Goal: Task Accomplishment & Management: Complete application form

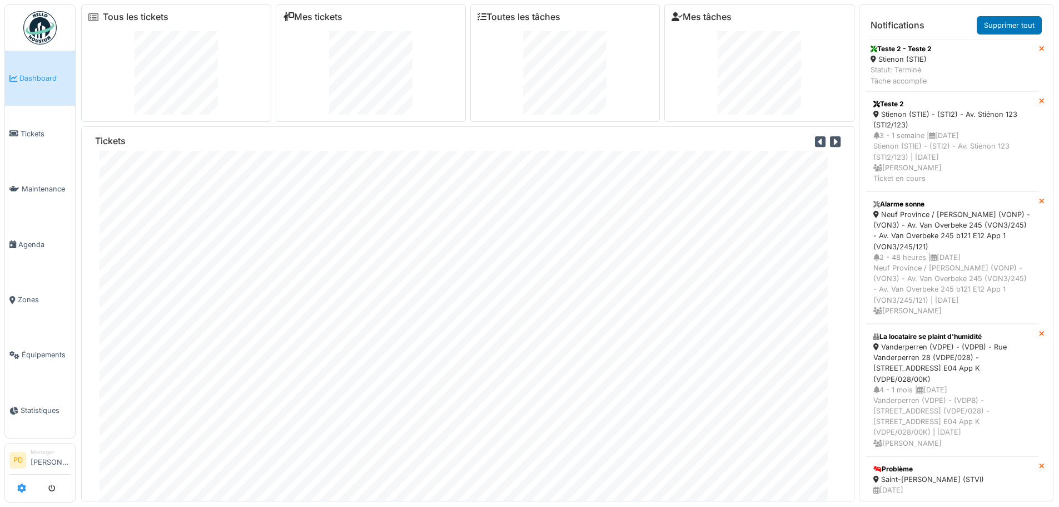
click at [21, 487] on icon at bounding box center [21, 487] width 9 height 9
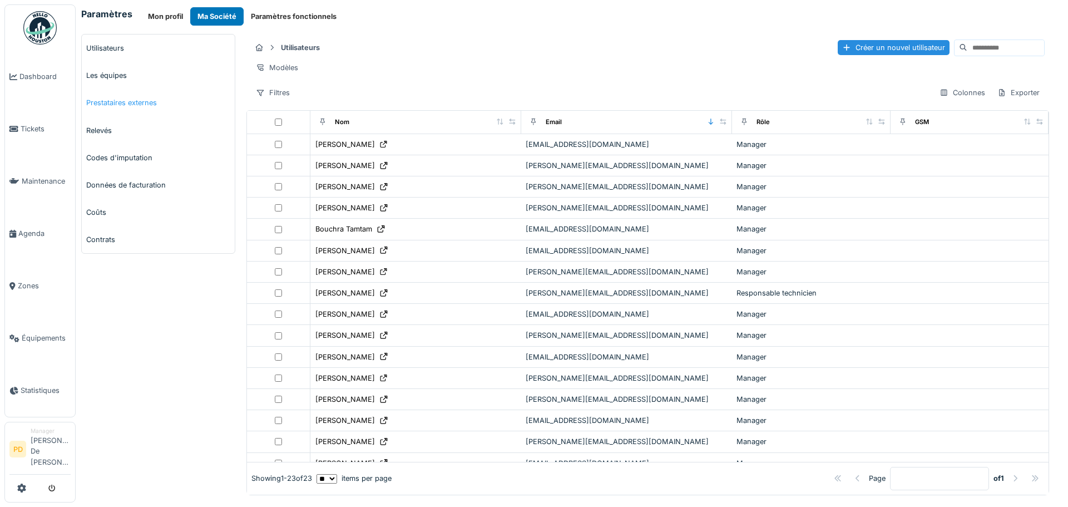
click at [111, 102] on link "Prestataires externes" at bounding box center [158, 102] width 153 height 27
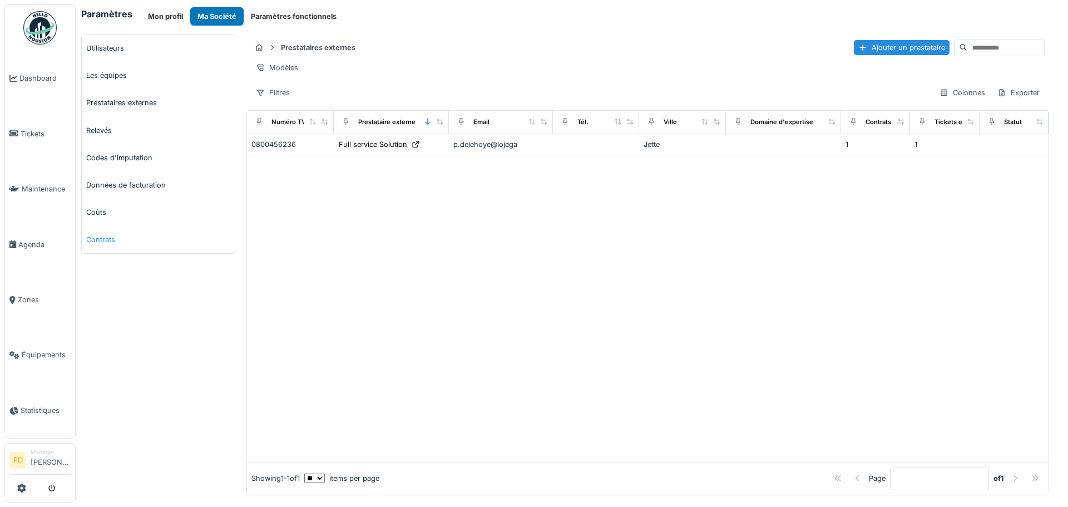
click at [113, 240] on link "Contrats" at bounding box center [158, 239] width 153 height 27
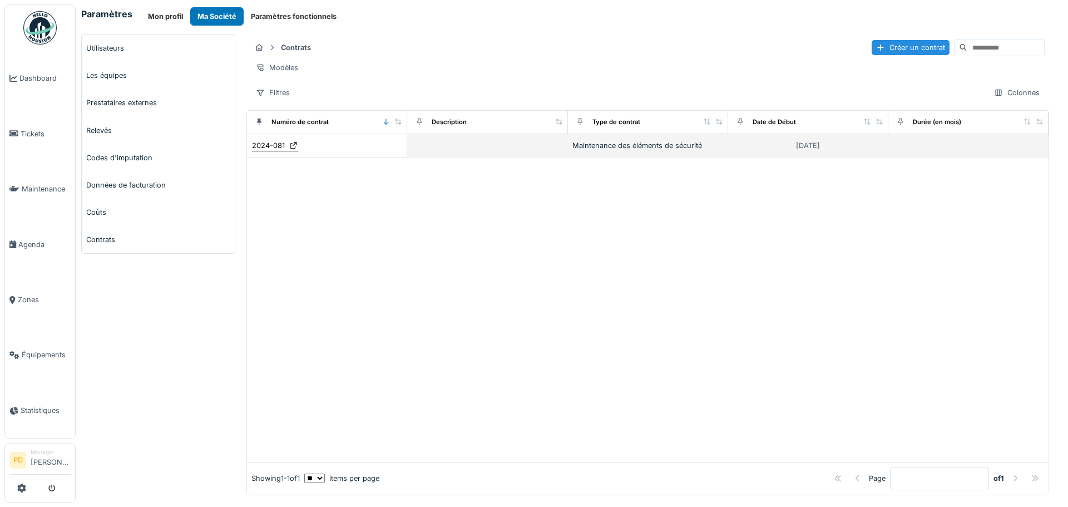
click at [292, 149] on icon at bounding box center [293, 145] width 7 height 7
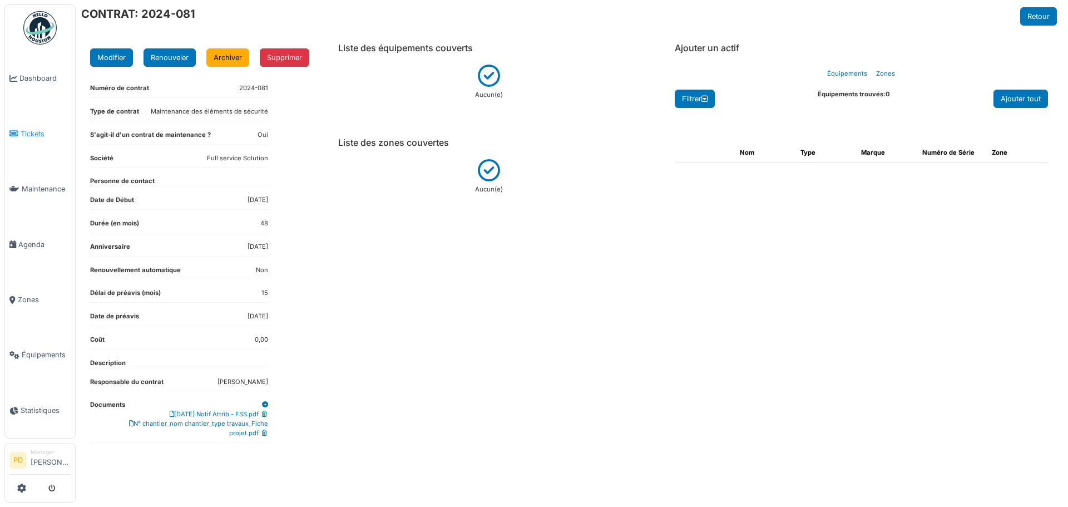
click at [31, 128] on span "Tickets" at bounding box center [46, 133] width 50 height 11
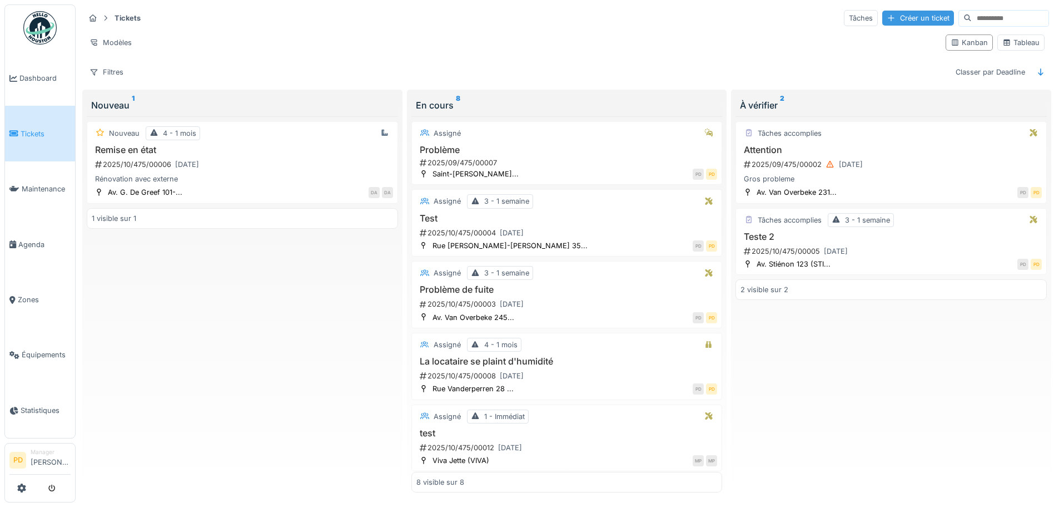
click at [883, 17] on div "Créer un ticket" at bounding box center [919, 18] width 72 height 15
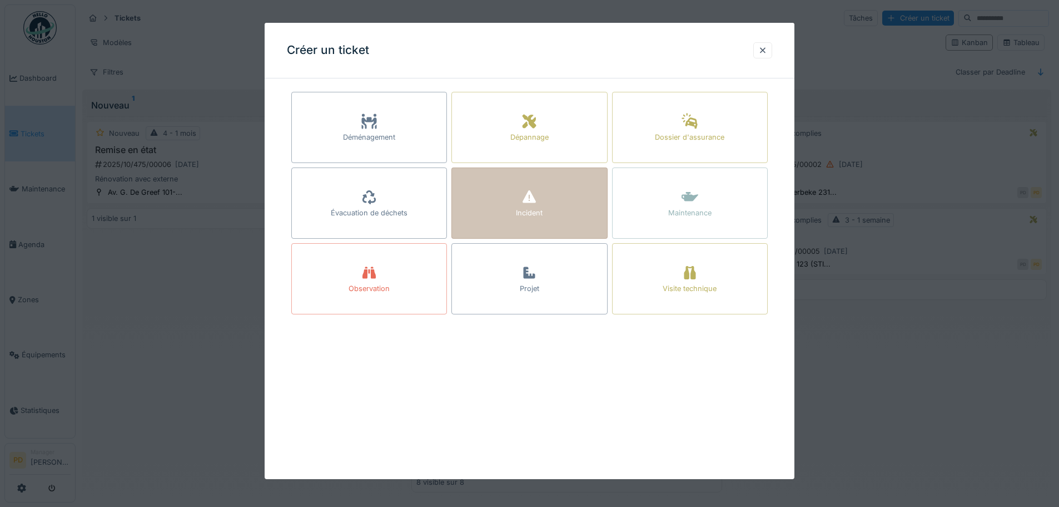
click at [530, 201] on icon at bounding box center [529, 196] width 13 height 13
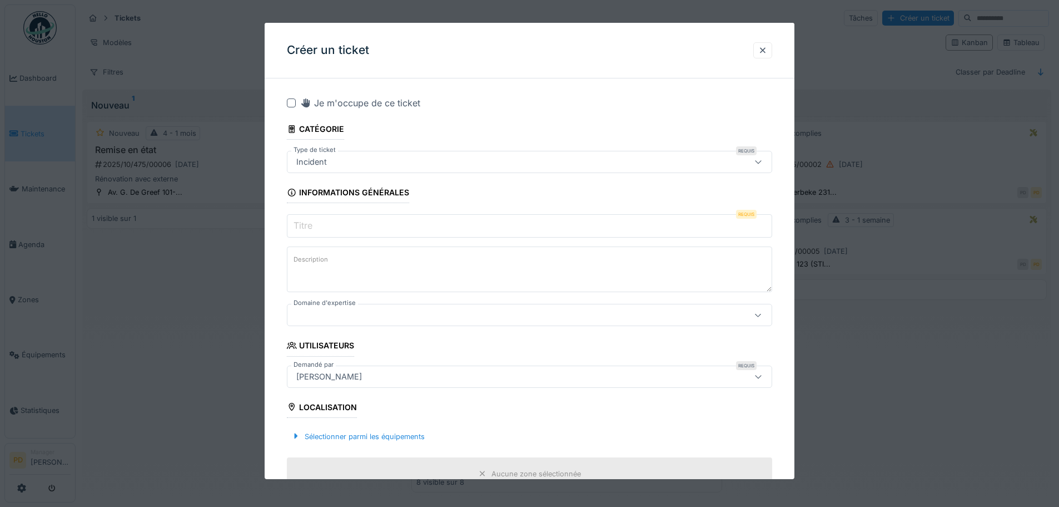
click at [409, 230] on input "Titre" at bounding box center [530, 225] width 486 height 23
click at [374, 320] on div at bounding box center [501, 315] width 419 height 12
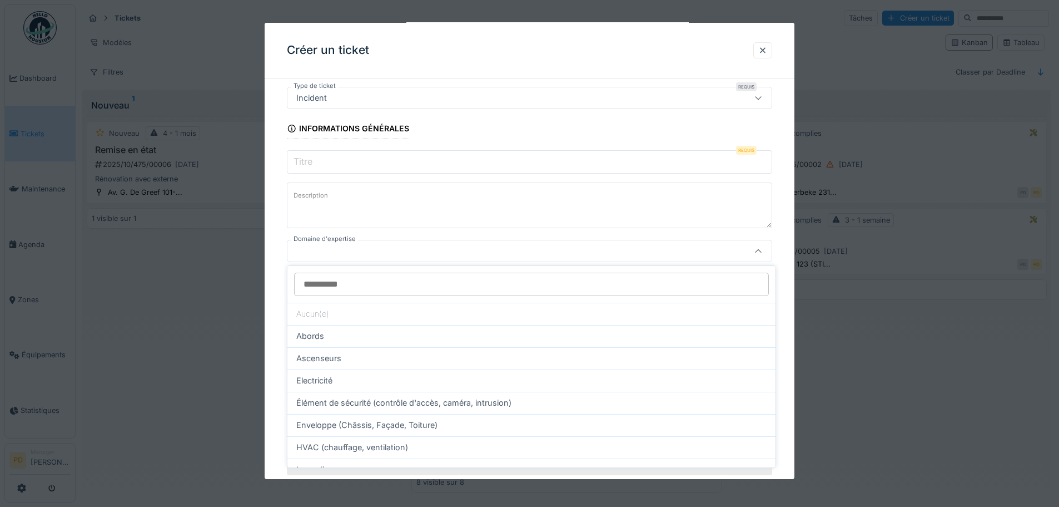
click at [370, 254] on div at bounding box center [501, 251] width 419 height 12
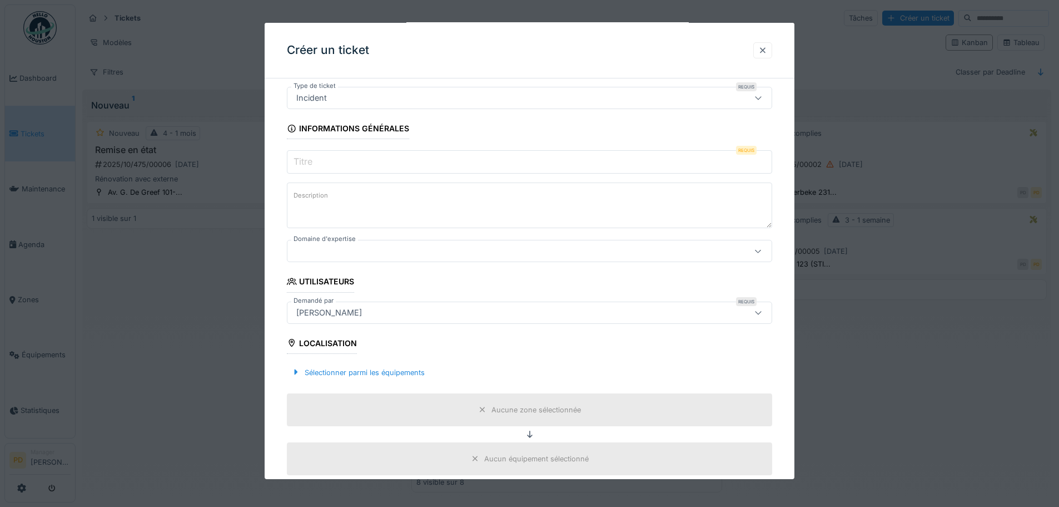
click at [762, 48] on div at bounding box center [763, 50] width 9 height 11
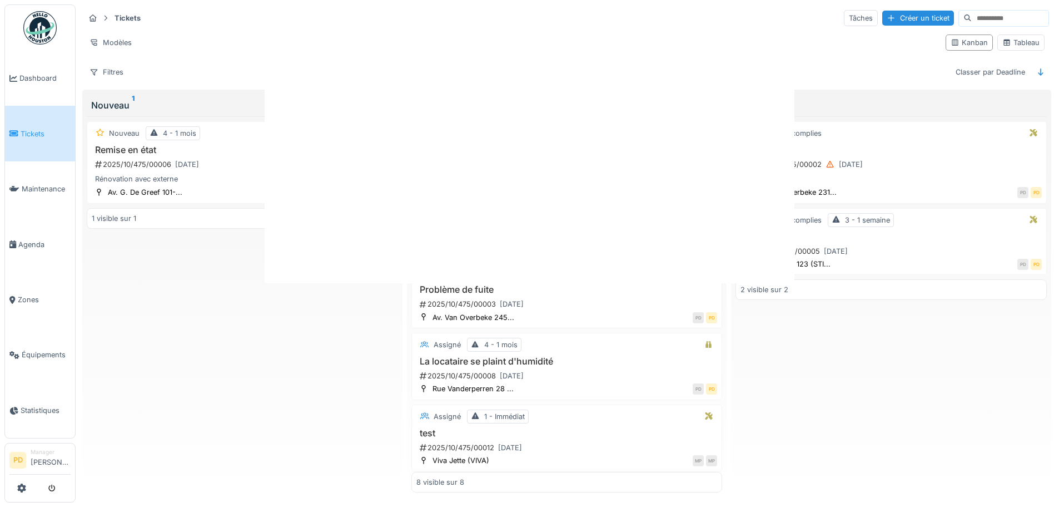
scroll to position [0, 0]
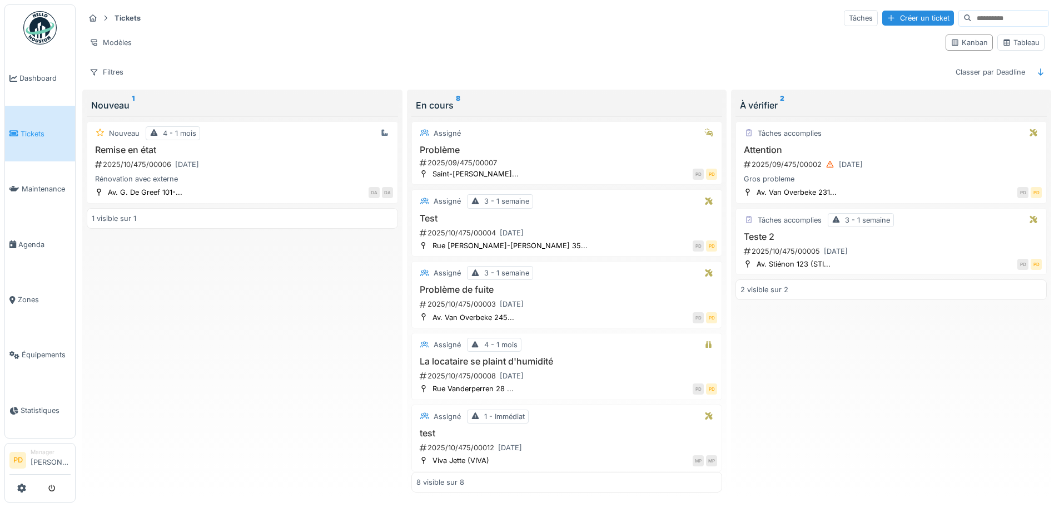
click at [14, 485] on div at bounding box center [39, 488] width 61 height 18
click at [17, 488] on icon at bounding box center [21, 487] width 9 height 9
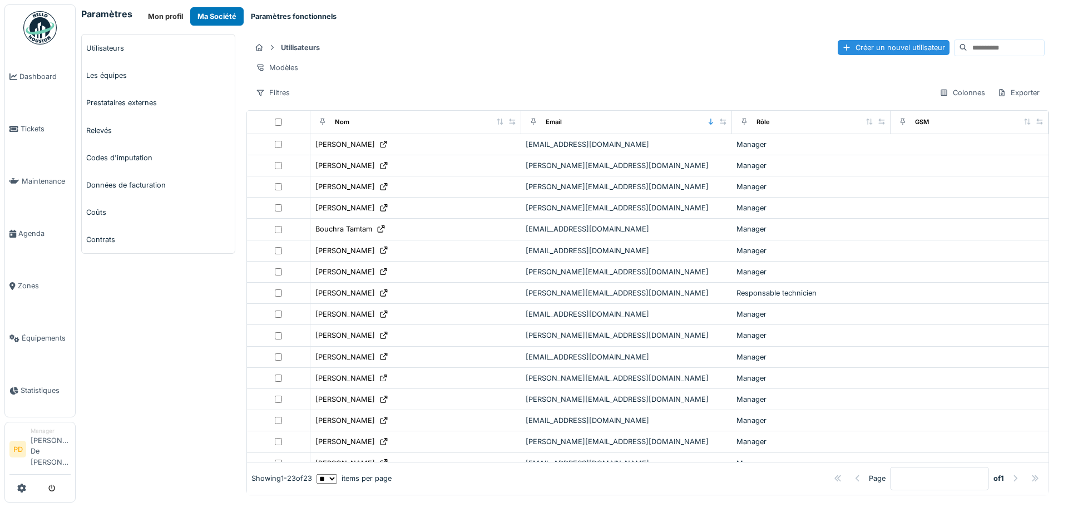
click at [269, 15] on button "Paramètres fonctionnels" at bounding box center [294, 16] width 100 height 18
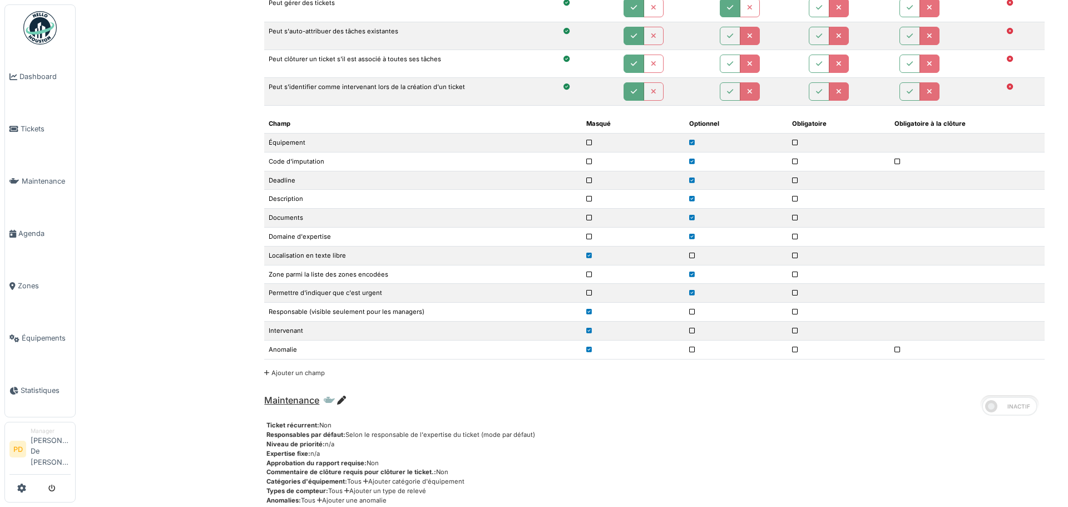
scroll to position [1446, 0]
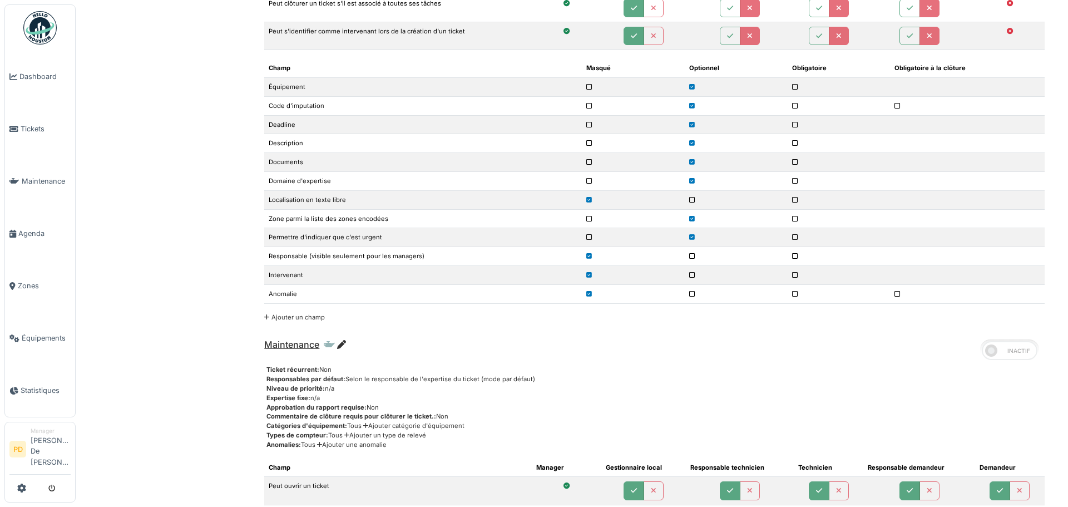
click at [286, 319] on link "Ajouter un champ" at bounding box center [294, 317] width 61 height 8
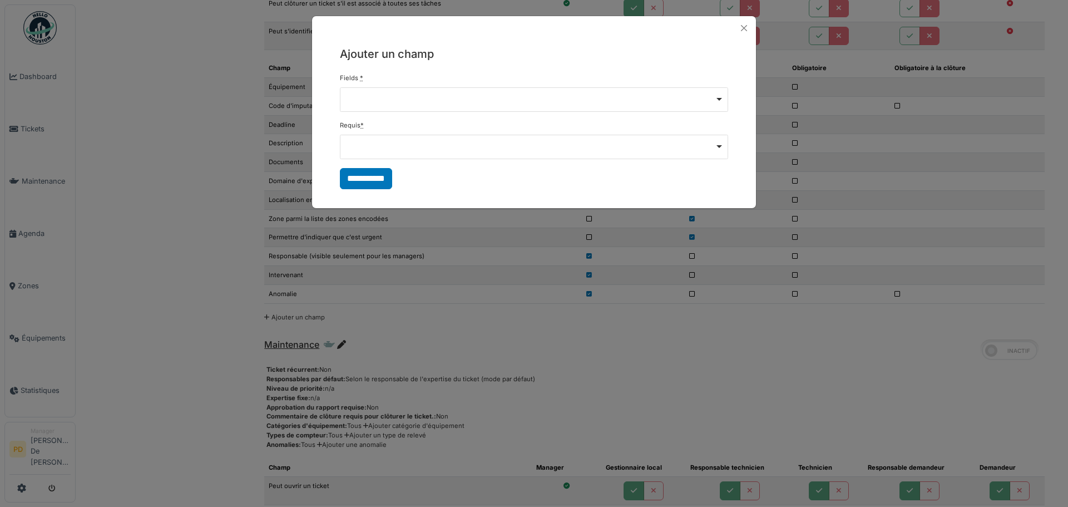
click at [432, 97] on div "Remove item" at bounding box center [534, 98] width 379 height 4
click at [743, 29] on button "Close" at bounding box center [743, 28] width 15 height 15
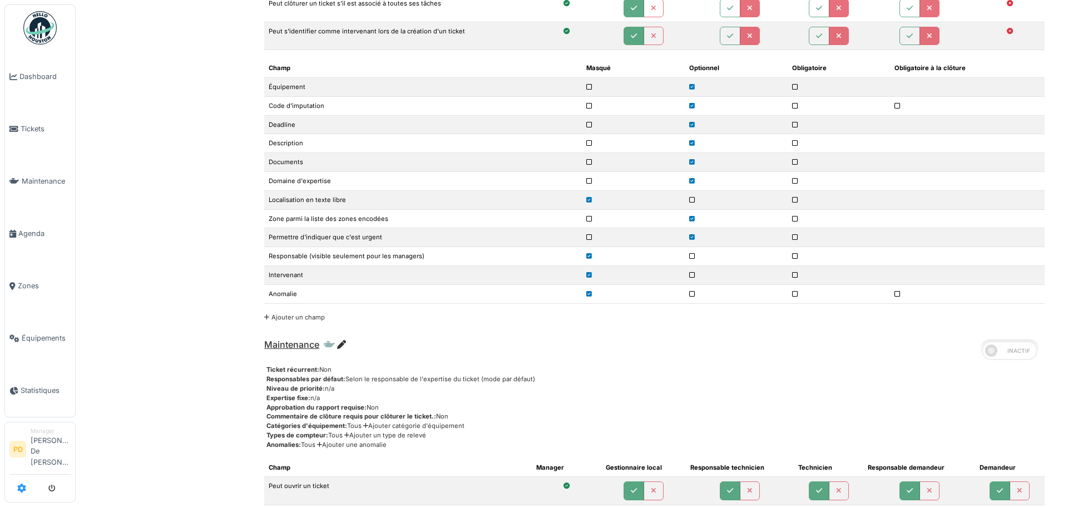
click at [19, 491] on icon at bounding box center [21, 487] width 9 height 9
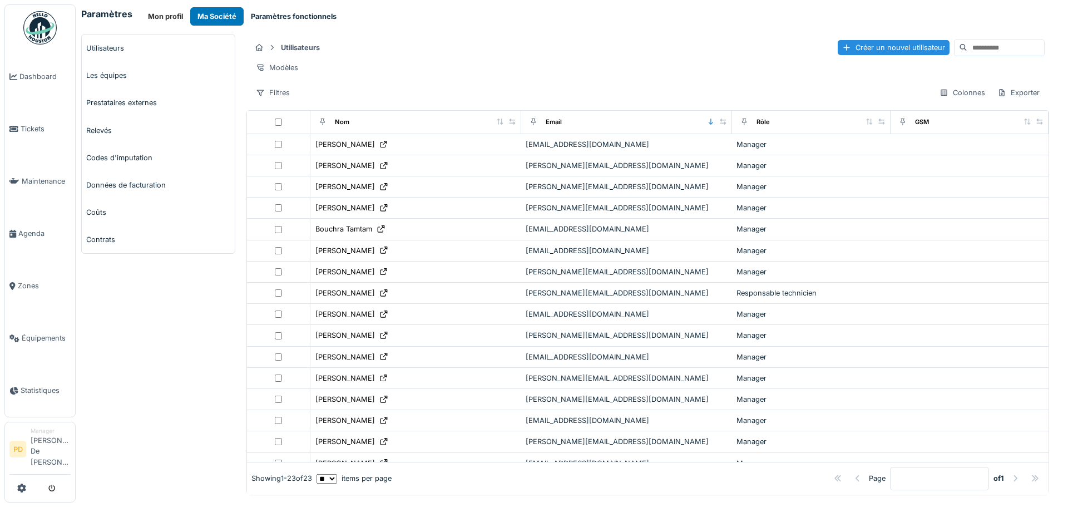
click at [296, 17] on button "Paramètres fonctionnels" at bounding box center [294, 16] width 100 height 18
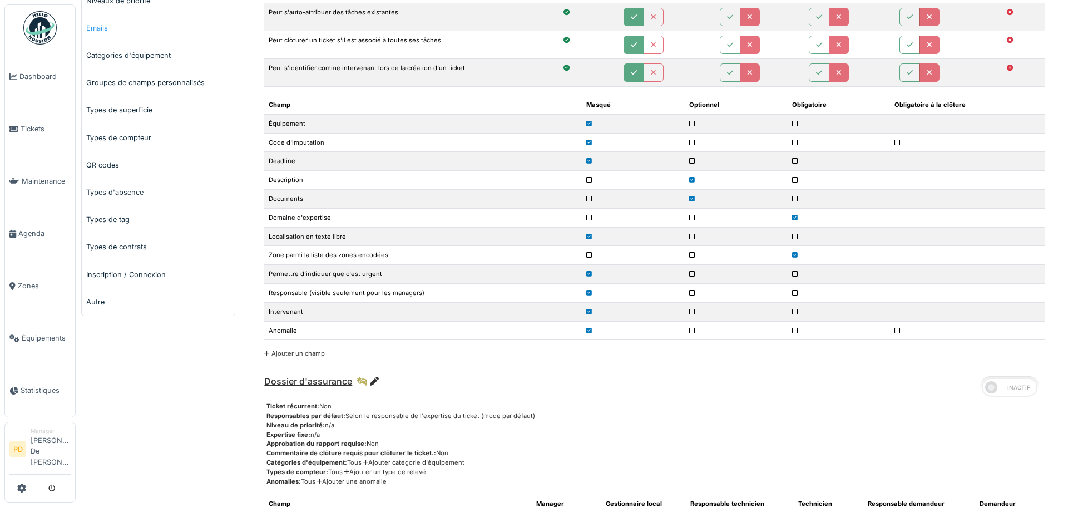
scroll to position [278, 0]
click at [115, 273] on link "Inscription / Connexion" at bounding box center [158, 273] width 153 height 27
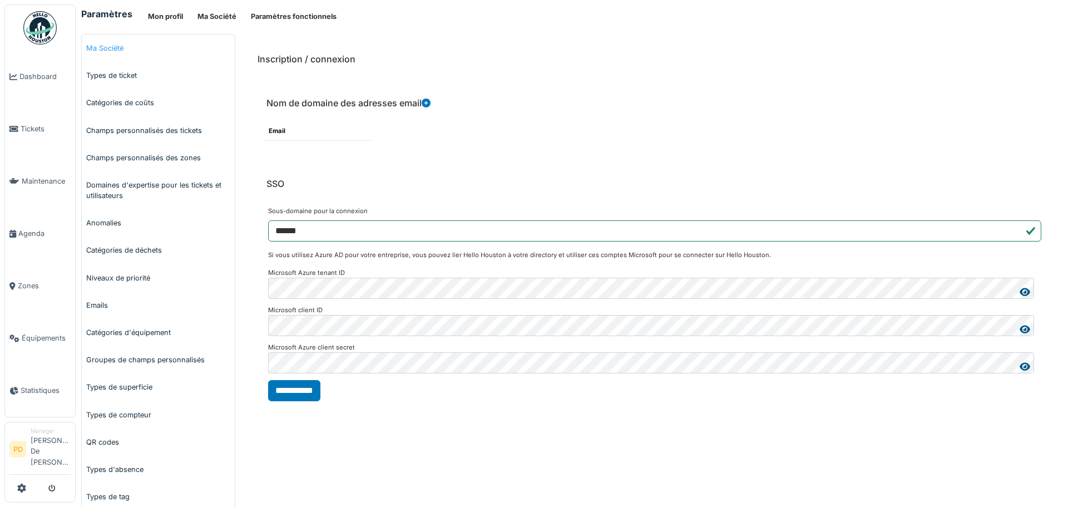
click at [108, 51] on link "Ma Société" at bounding box center [158, 47] width 153 height 27
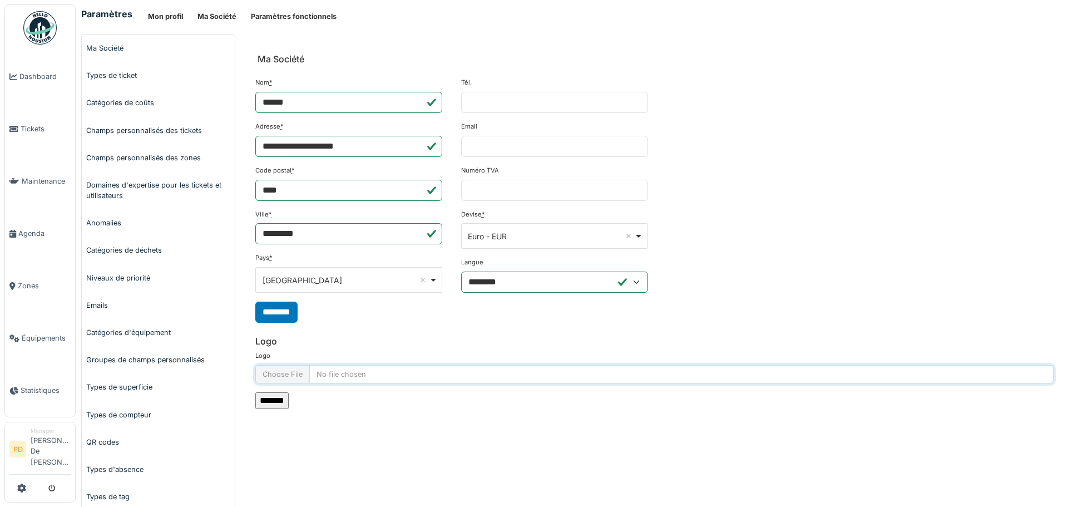
click at [286, 376] on input "Logo" at bounding box center [654, 374] width 798 height 18
type input "**********"
click at [268, 398] on input "*******" at bounding box center [271, 400] width 33 height 17
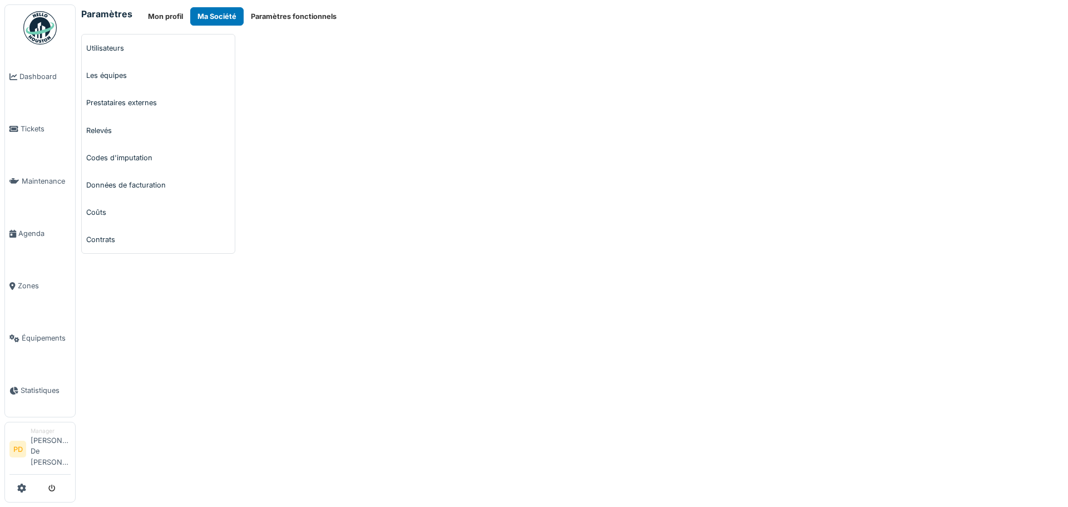
click at [43, 23] on img at bounding box center [39, 27] width 33 height 33
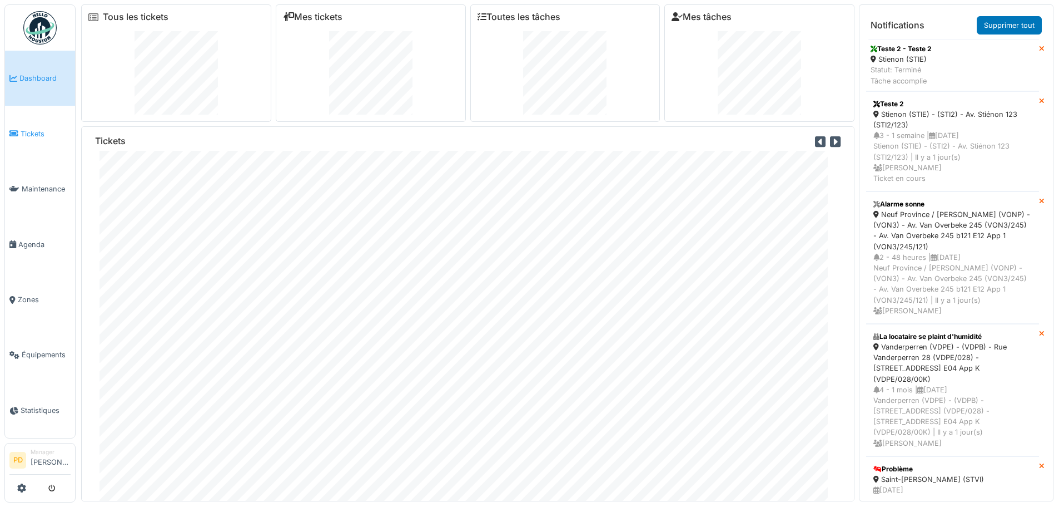
click at [27, 136] on span "Tickets" at bounding box center [46, 133] width 50 height 11
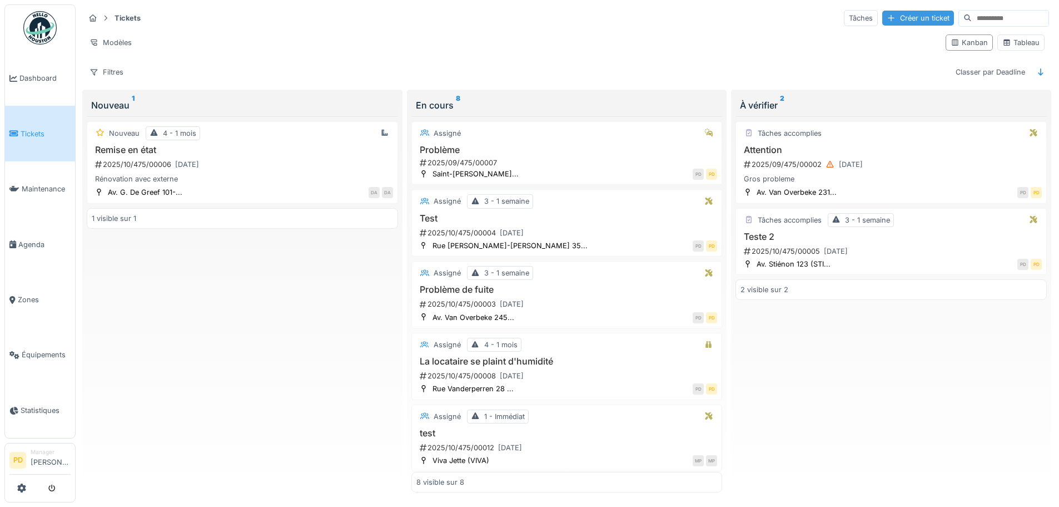
click at [892, 21] on div "Créer un ticket" at bounding box center [919, 18] width 72 height 15
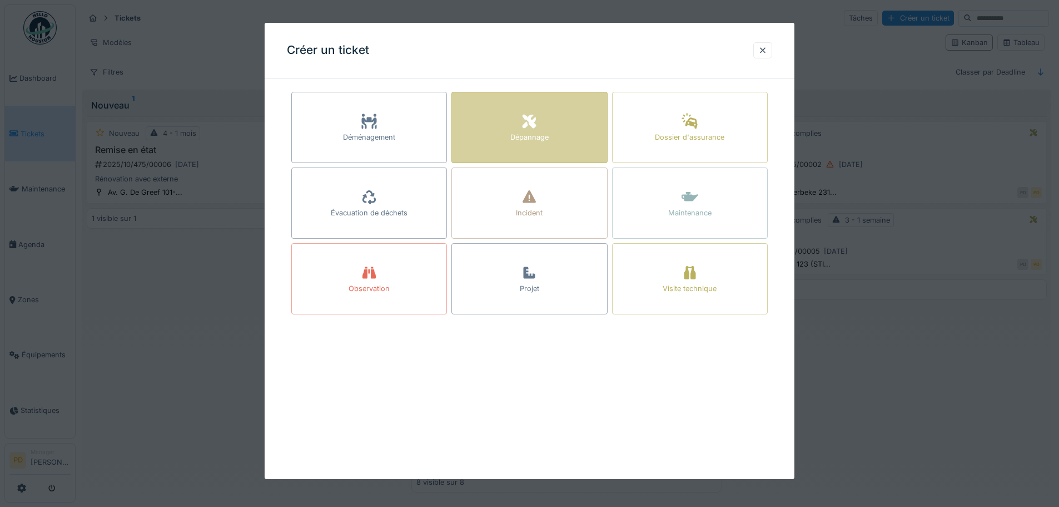
click at [528, 130] on div at bounding box center [529, 122] width 17 height 20
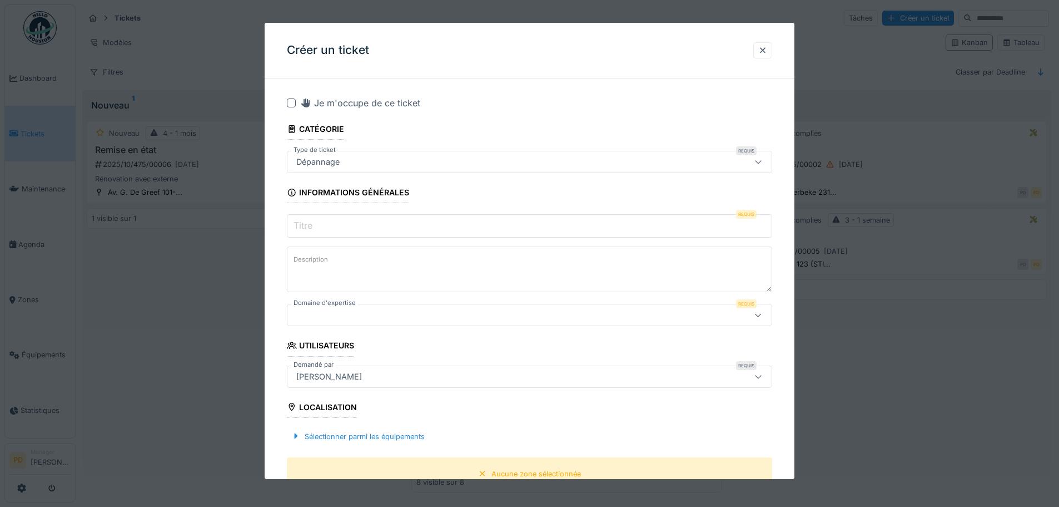
click at [314, 229] on label "Titre" at bounding box center [302, 225] width 23 height 13
click at [314, 229] on input "Titre" at bounding box center [530, 225] width 486 height 23
click at [315, 311] on div at bounding box center [501, 315] width 419 height 12
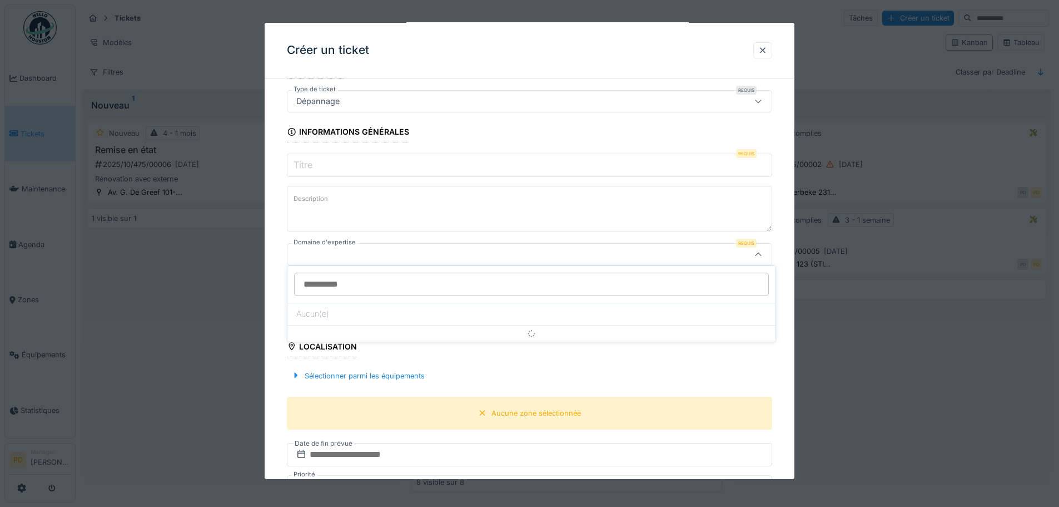
scroll to position [64, 0]
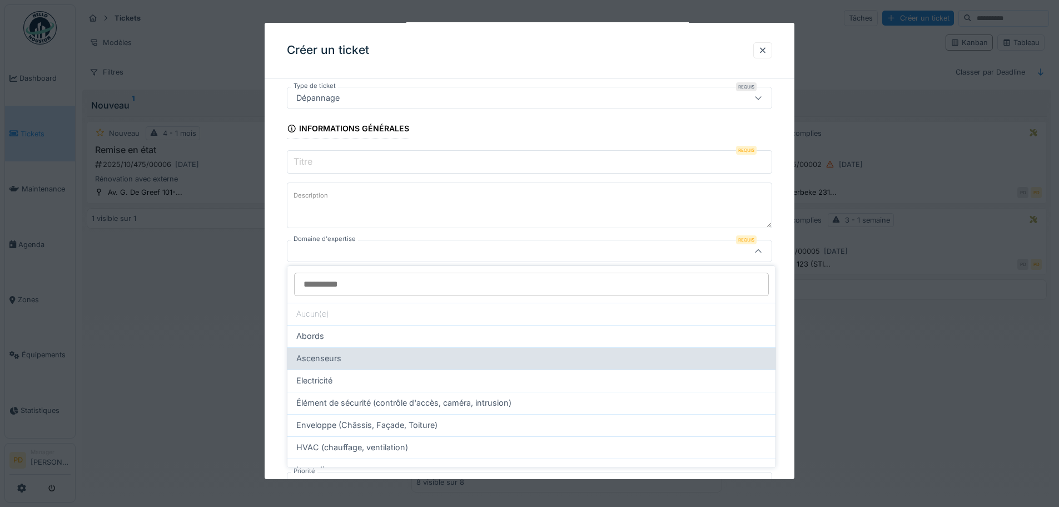
click at [316, 354] on span "Ascenseurs" at bounding box center [318, 358] width 45 height 12
type input "****"
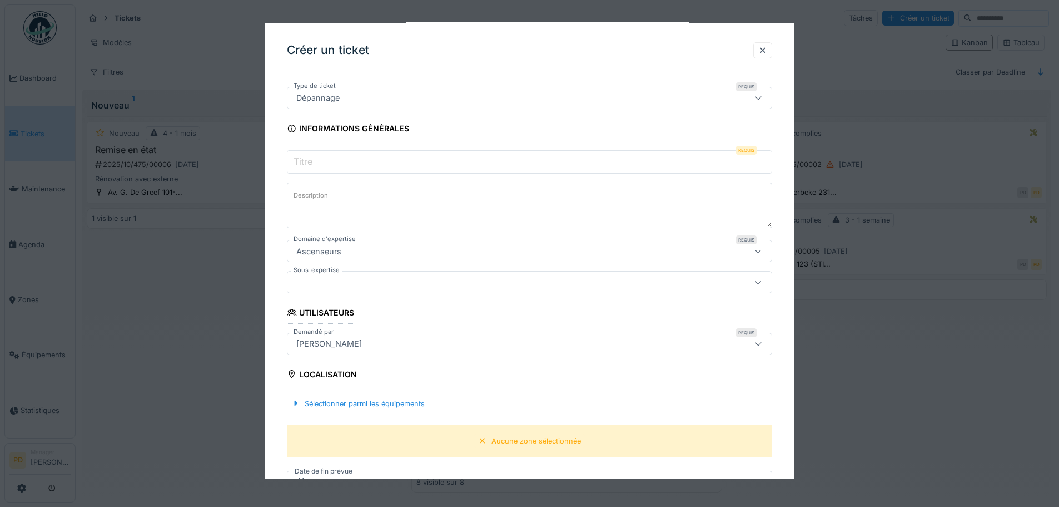
click at [337, 276] on div at bounding box center [501, 282] width 419 height 12
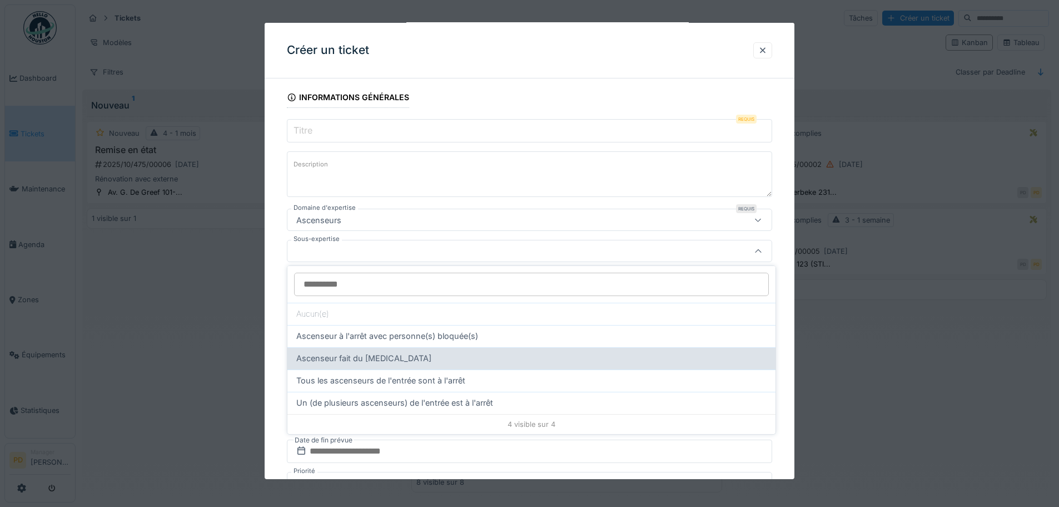
click at [333, 360] on span "Ascenseur fait du bruit" at bounding box center [363, 358] width 135 height 12
type input "****"
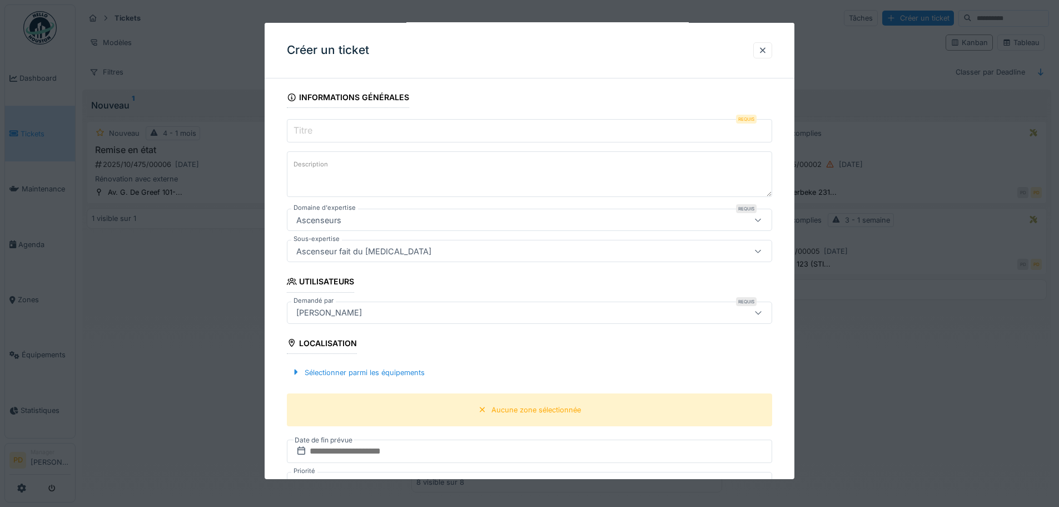
click at [355, 134] on input "Titre" at bounding box center [530, 130] width 486 height 23
click at [765, 49] on div at bounding box center [763, 50] width 9 height 11
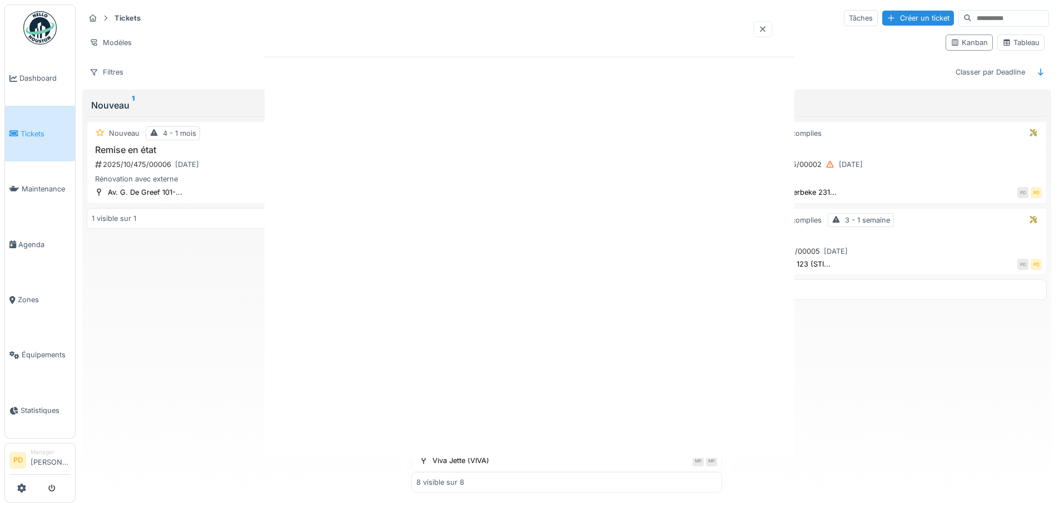
scroll to position [0, 0]
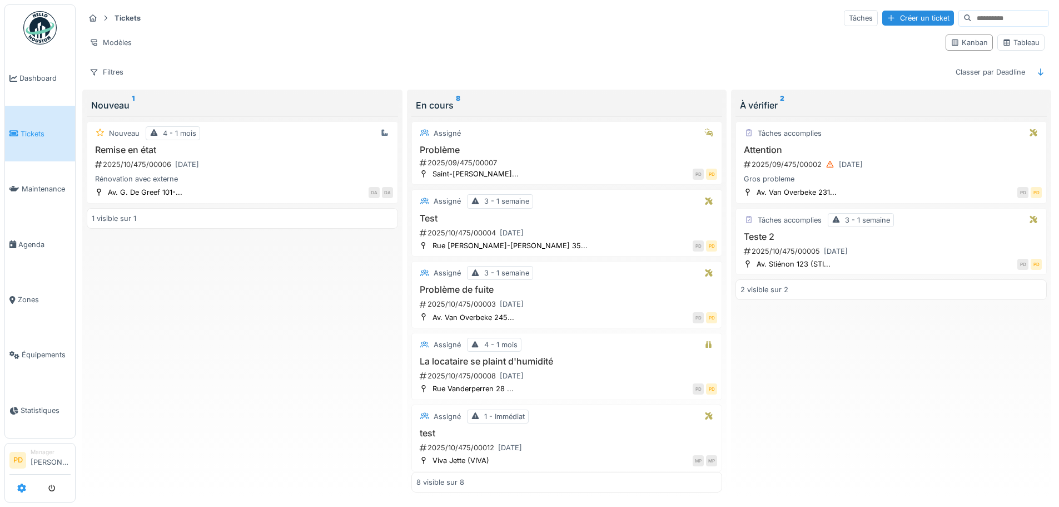
click at [17, 489] on icon at bounding box center [21, 487] width 9 height 9
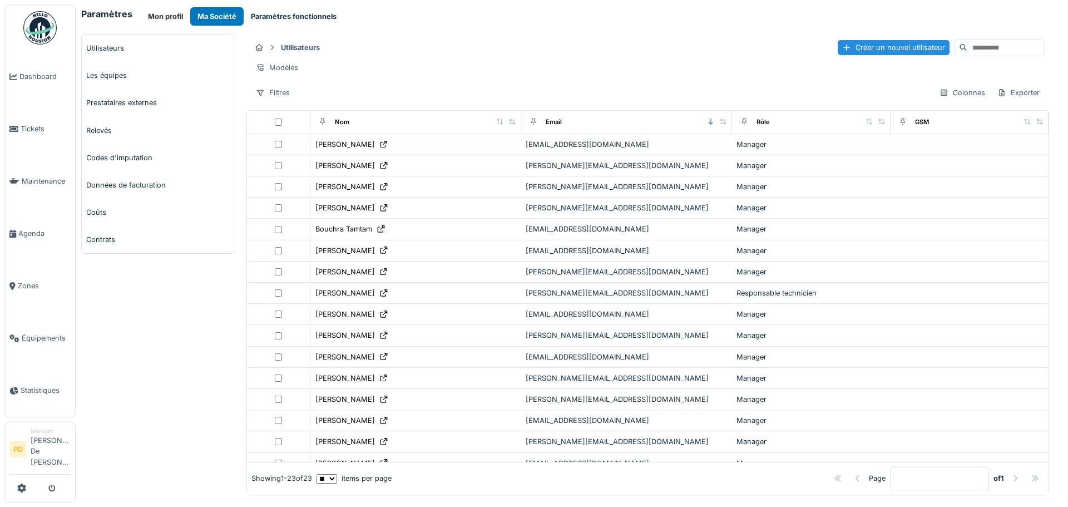
click at [289, 19] on button "Paramètres fonctionnels" at bounding box center [294, 16] width 100 height 18
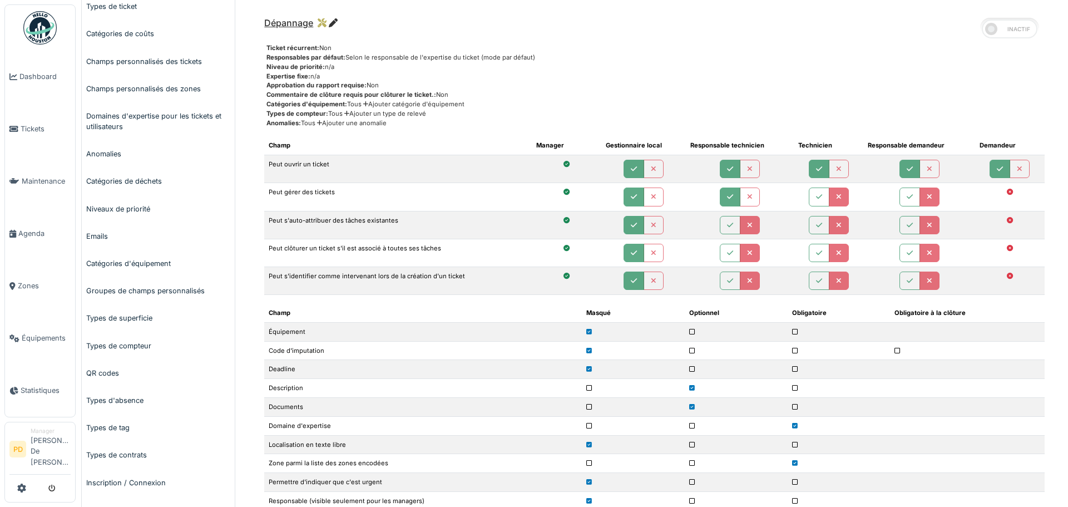
scroll to position [167, 0]
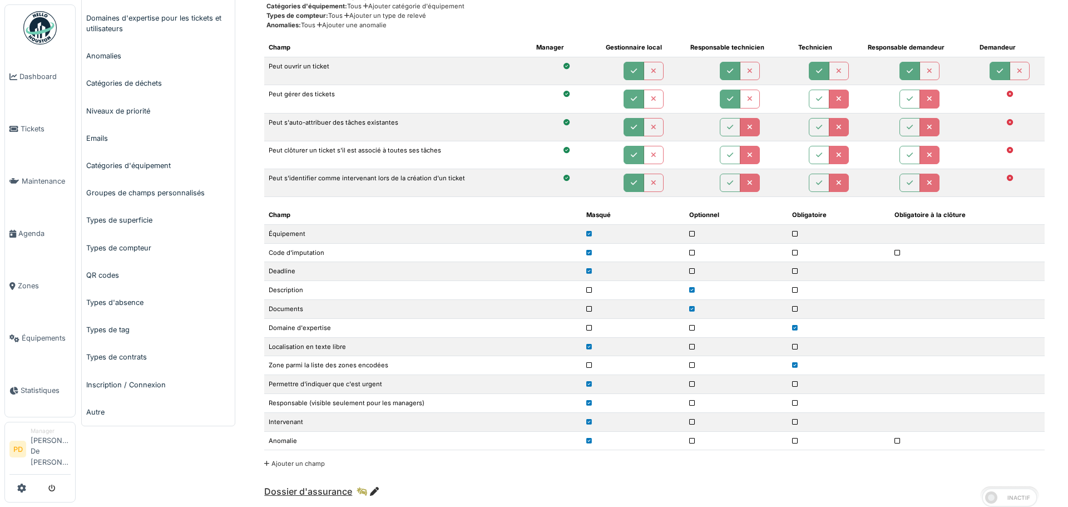
click at [894, 252] on icon at bounding box center [897, 253] width 6 height 6
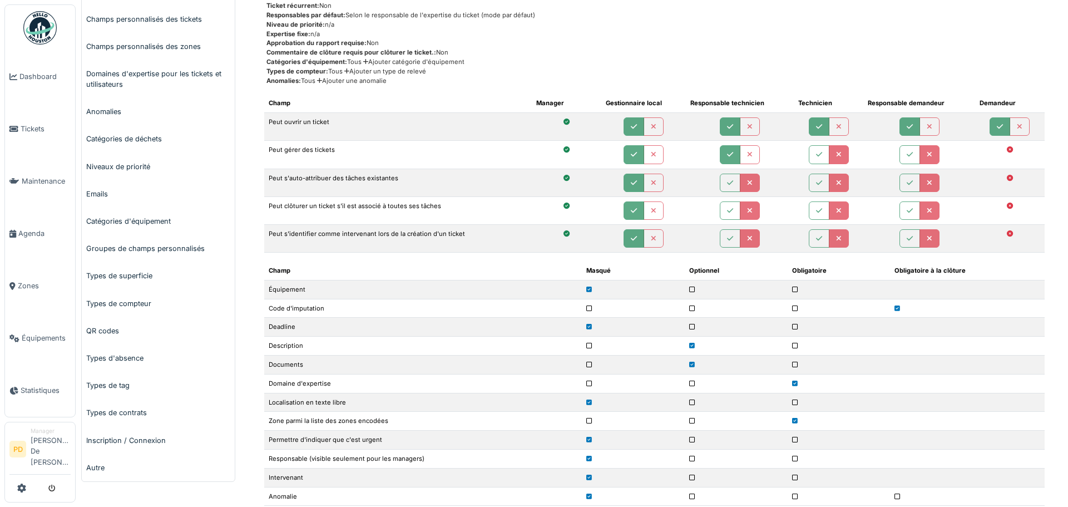
click at [38, 14] on img at bounding box center [39, 27] width 33 height 33
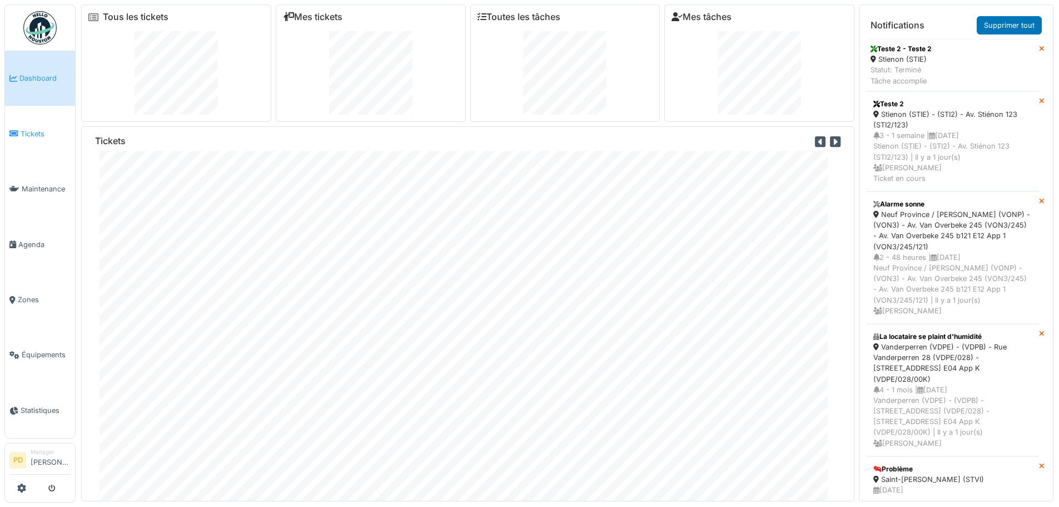
click at [16, 122] on link "Tickets" at bounding box center [40, 133] width 70 height 55
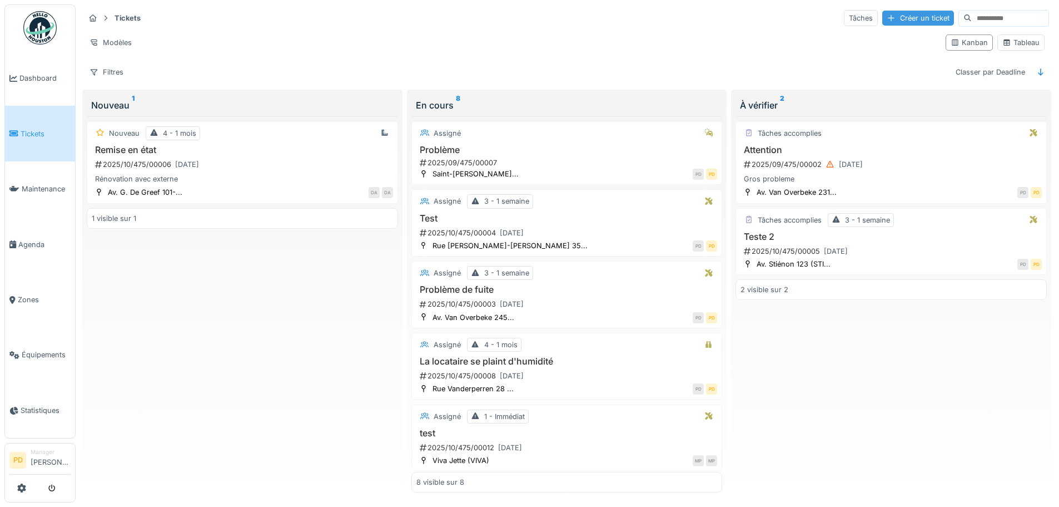
click at [883, 23] on div "Créer un ticket" at bounding box center [919, 18] width 72 height 15
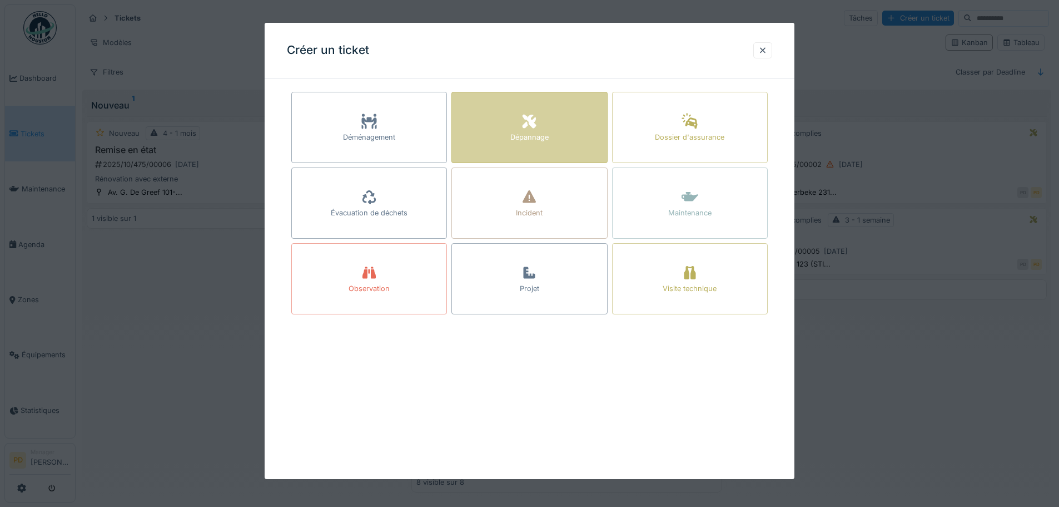
click at [535, 133] on div "Dépannage" at bounding box center [530, 137] width 38 height 11
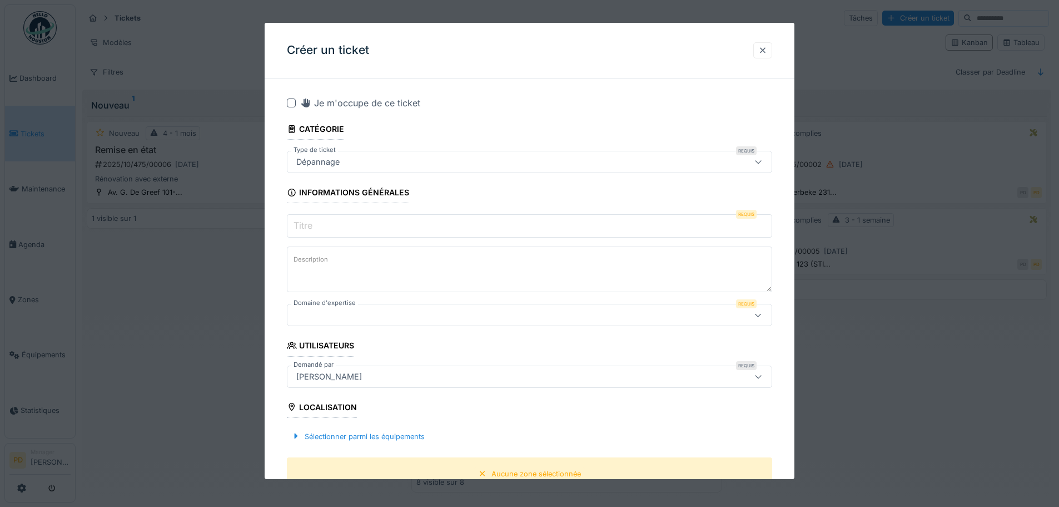
click at [766, 52] on div at bounding box center [763, 50] width 9 height 11
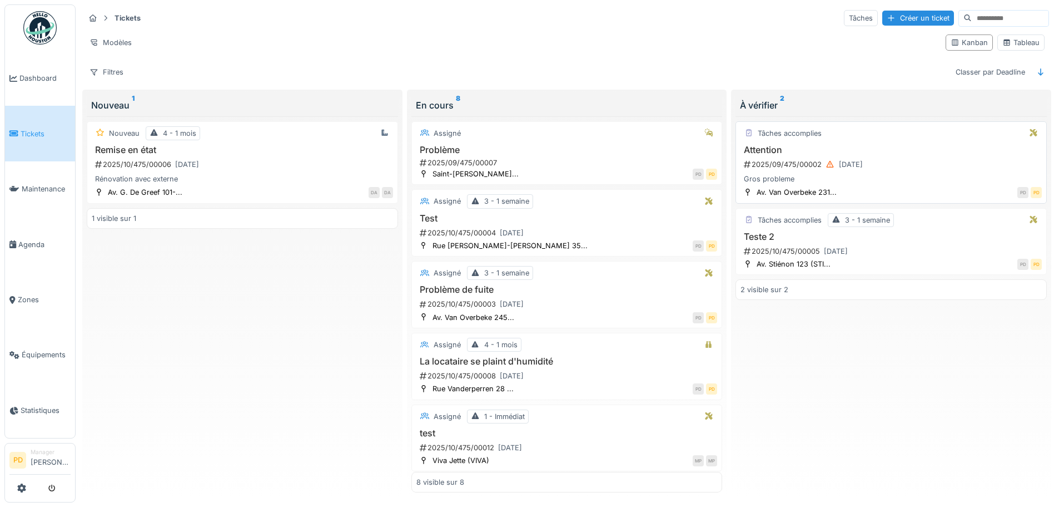
click at [808, 154] on h3 "Attention" at bounding box center [891, 150] width 301 height 11
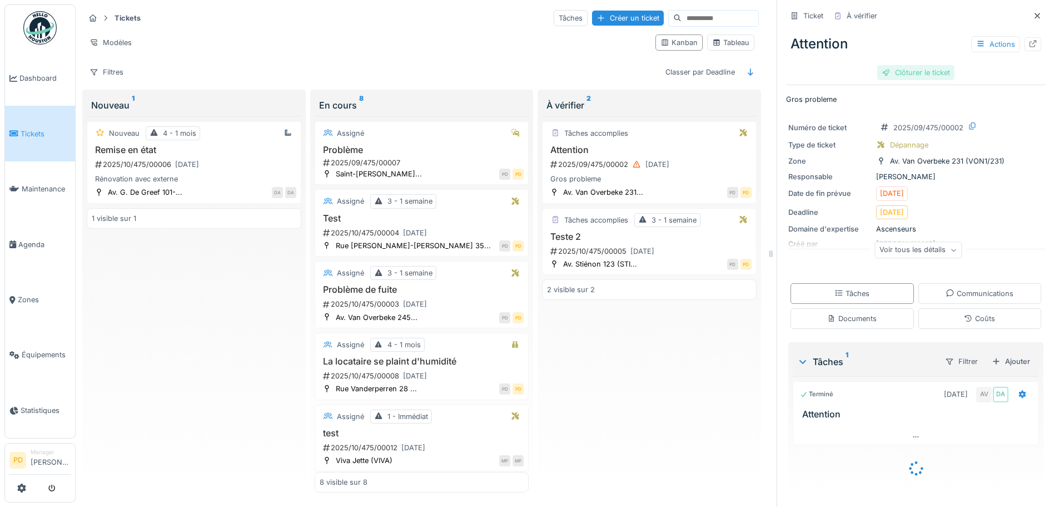
click at [912, 71] on div "Clôturer le ticket" at bounding box center [916, 72] width 77 height 15
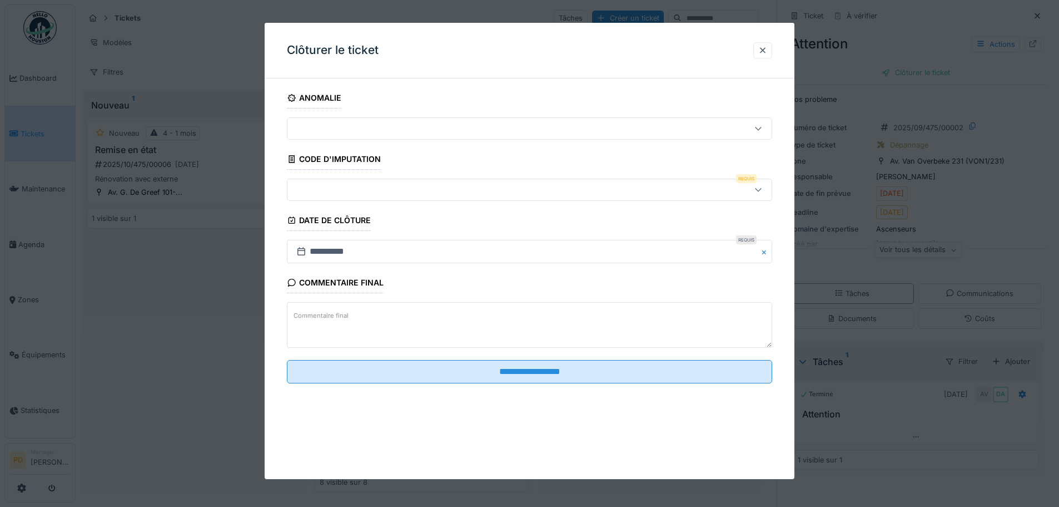
click at [763, 187] on icon at bounding box center [758, 189] width 9 height 7
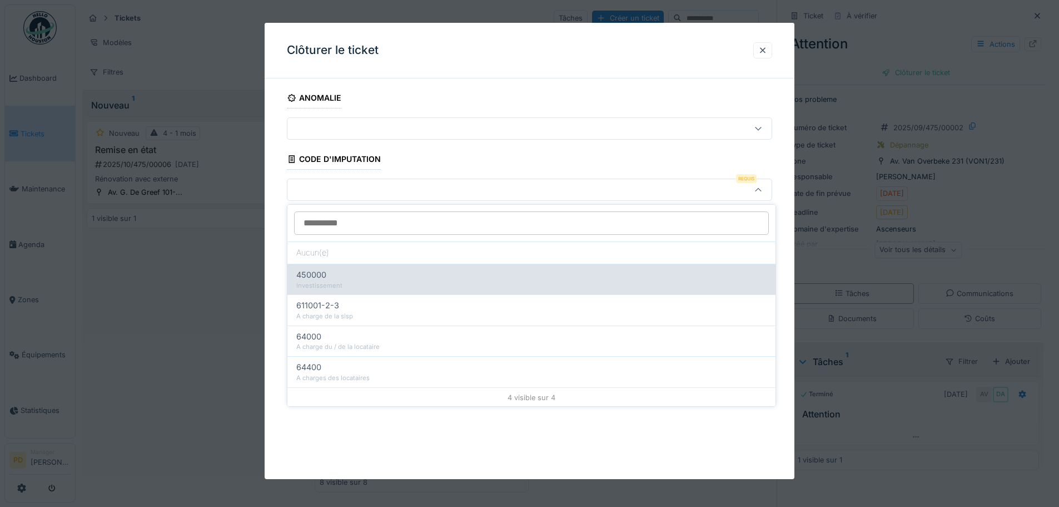
click at [310, 285] on div "Investissement" at bounding box center [531, 285] width 471 height 9
type input "****"
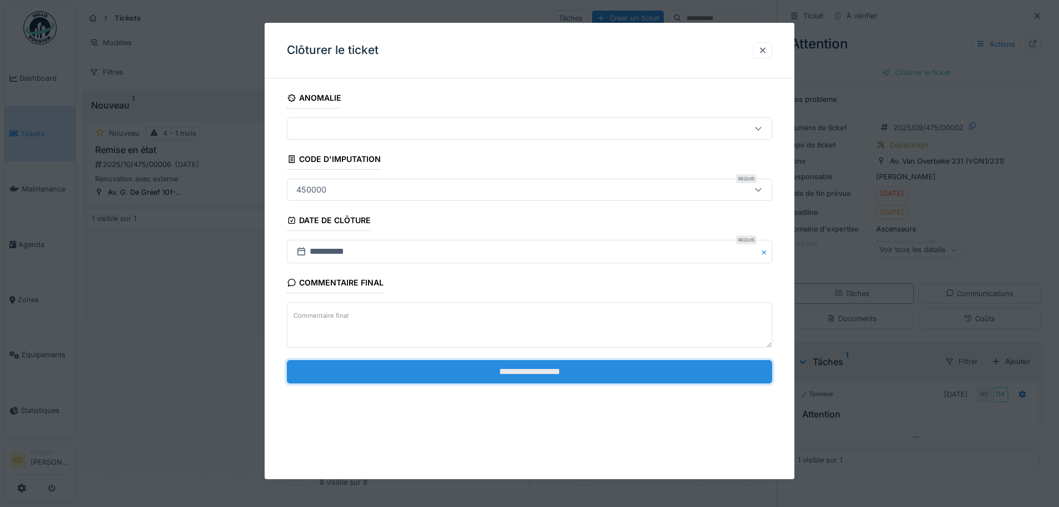
click at [532, 372] on input "**********" at bounding box center [530, 371] width 486 height 23
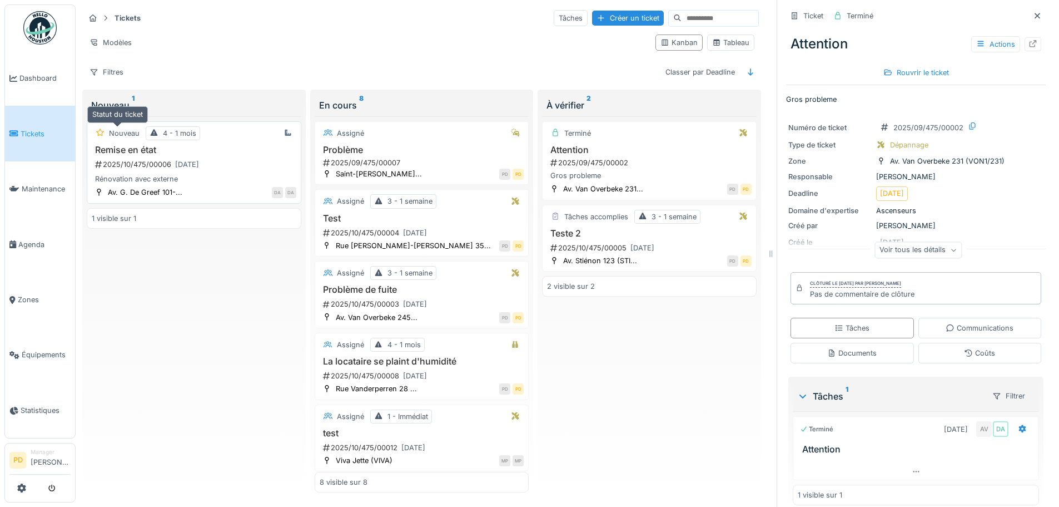
click at [123, 134] on div "Nouveau" at bounding box center [124, 133] width 31 height 11
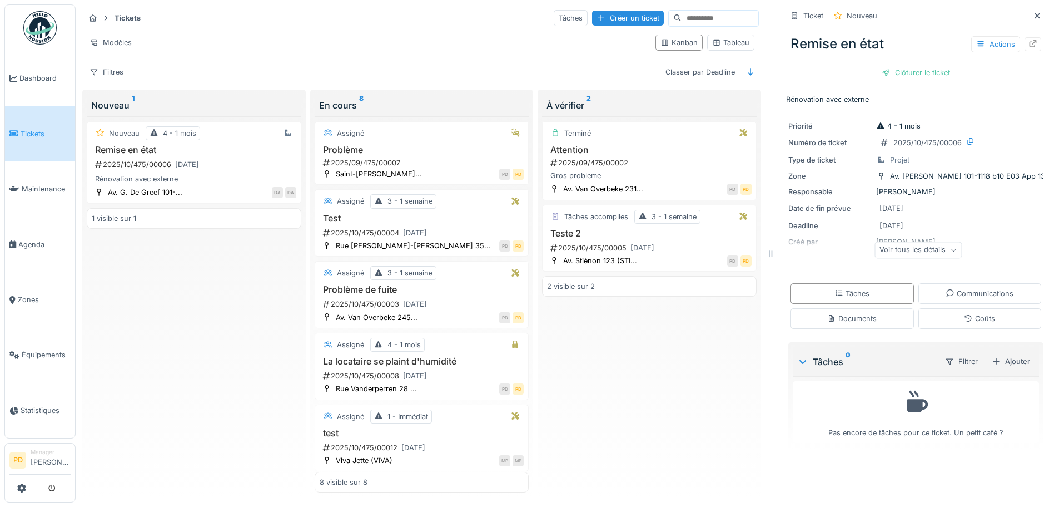
click at [898, 252] on div "Voir tous les détails" at bounding box center [918, 250] width 87 height 16
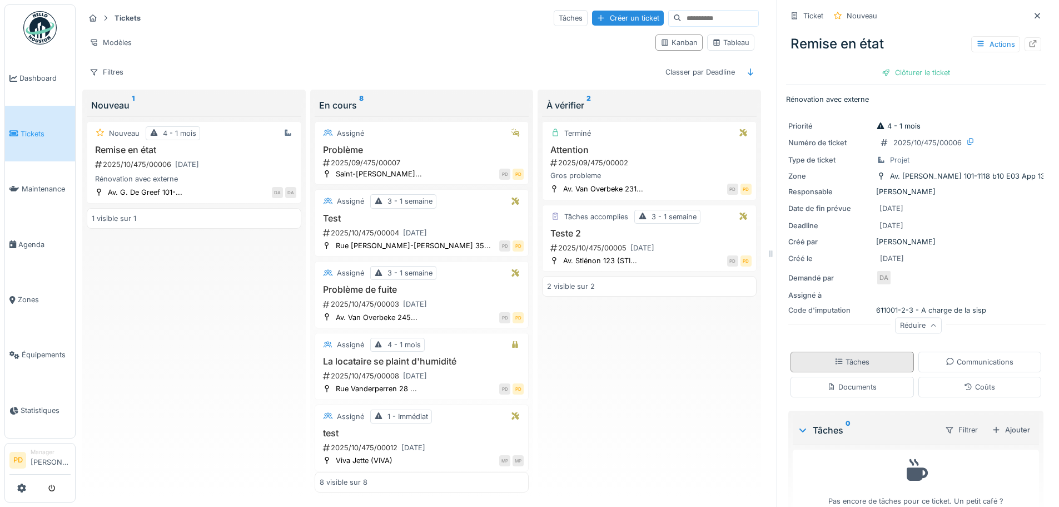
click at [854, 362] on div "Tâches" at bounding box center [852, 362] width 35 height 11
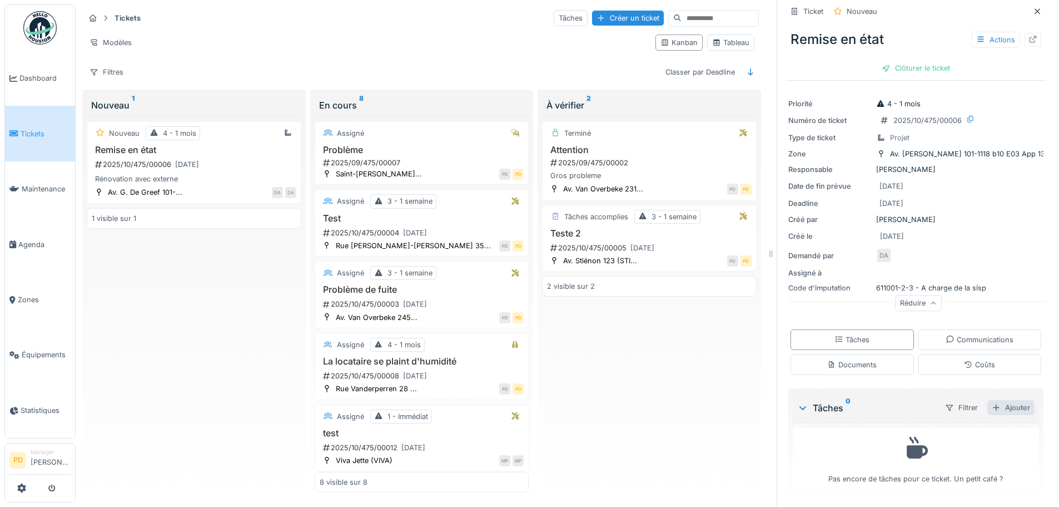
click at [991, 400] on div "Ajouter" at bounding box center [1011, 407] width 47 height 15
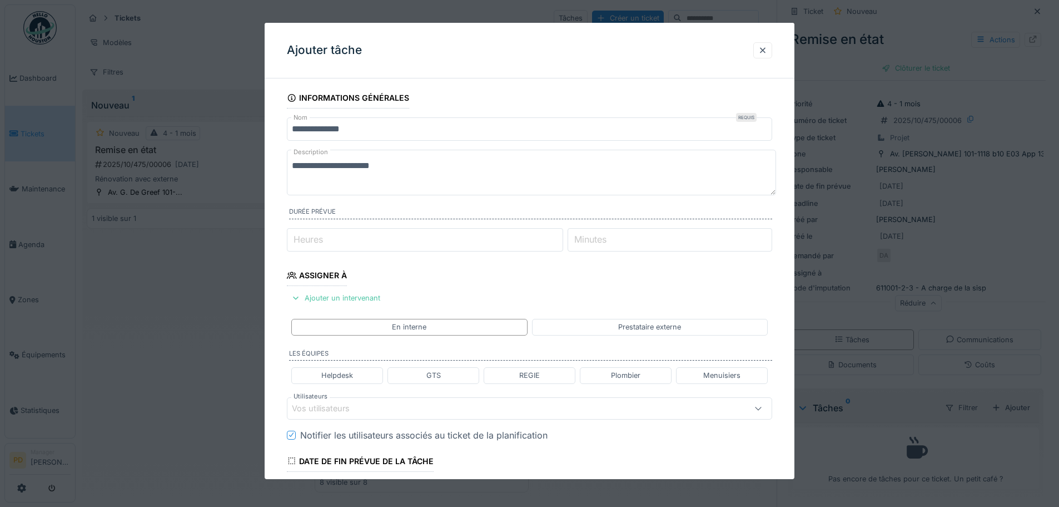
click at [324, 132] on input "**********" at bounding box center [530, 128] width 486 height 23
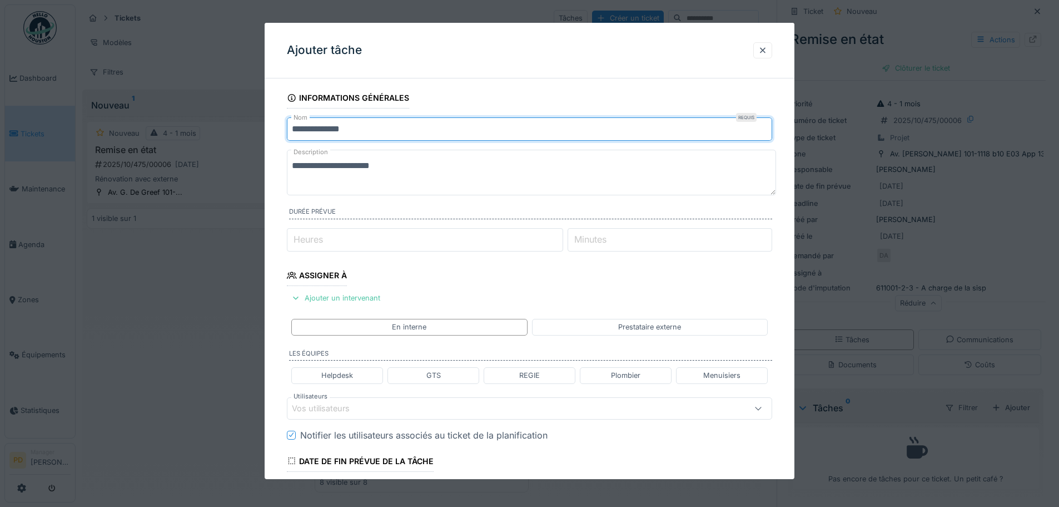
click at [319, 241] on label "Heures" at bounding box center [308, 238] width 34 height 13
click at [319, 241] on input "Heures" at bounding box center [425, 239] width 276 height 23
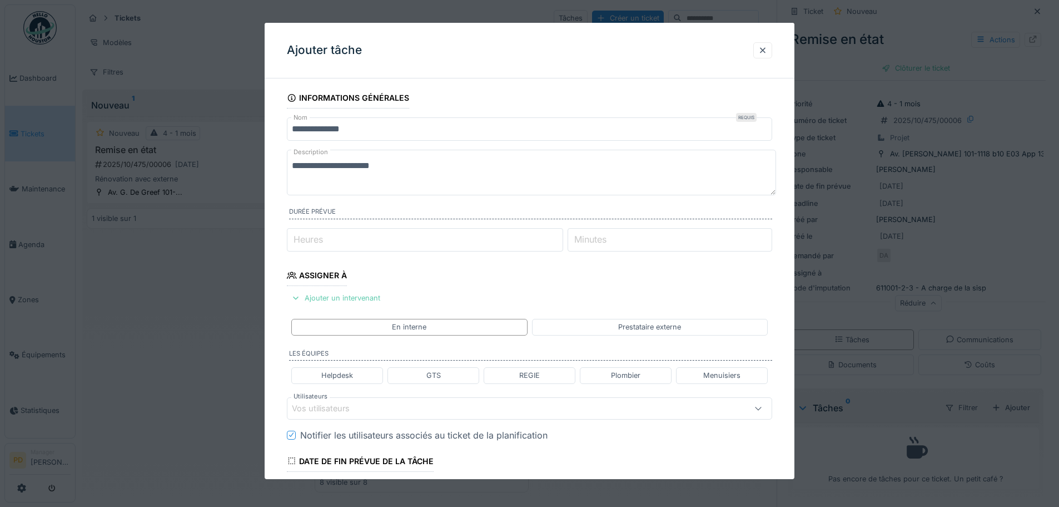
click at [326, 297] on div "Ajouter un intervenant" at bounding box center [336, 297] width 98 height 15
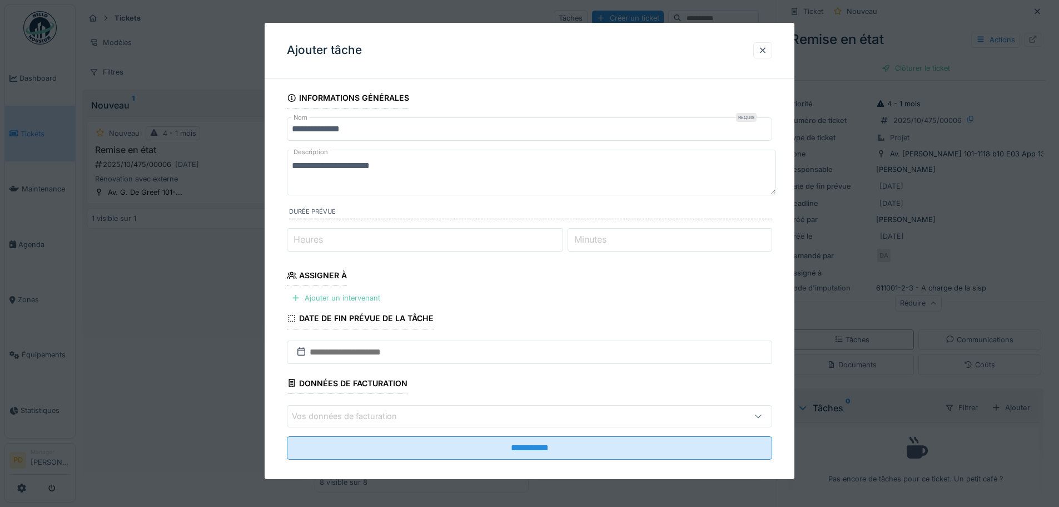
click at [326, 297] on div "Ajouter un intervenant" at bounding box center [336, 297] width 98 height 15
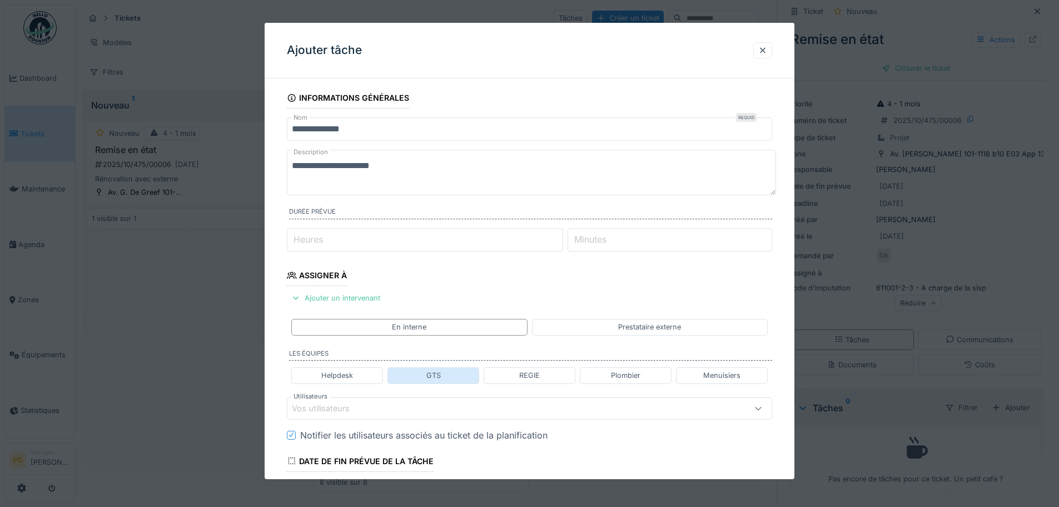
click at [433, 376] on div "GTS" at bounding box center [434, 375] width 14 height 11
type input "**********"
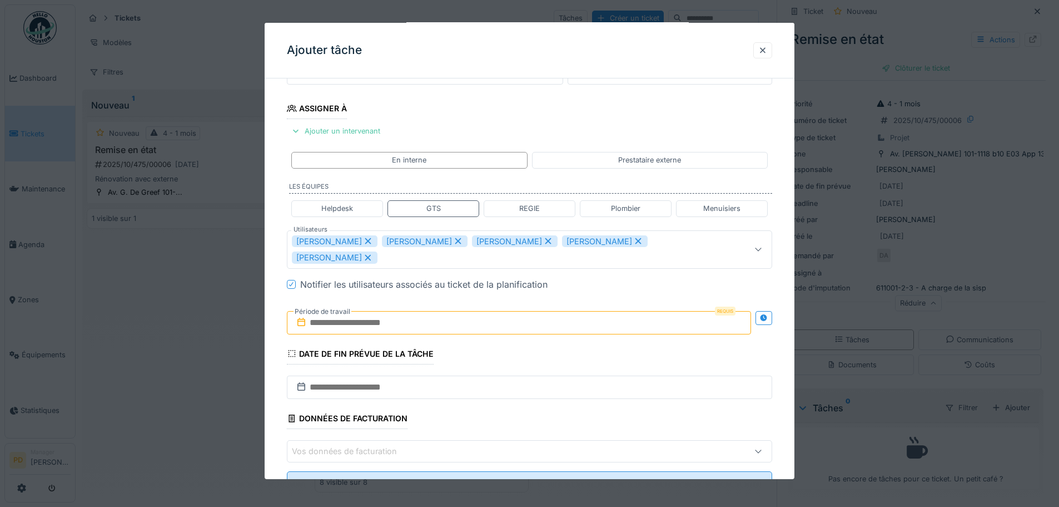
scroll to position [197, 0]
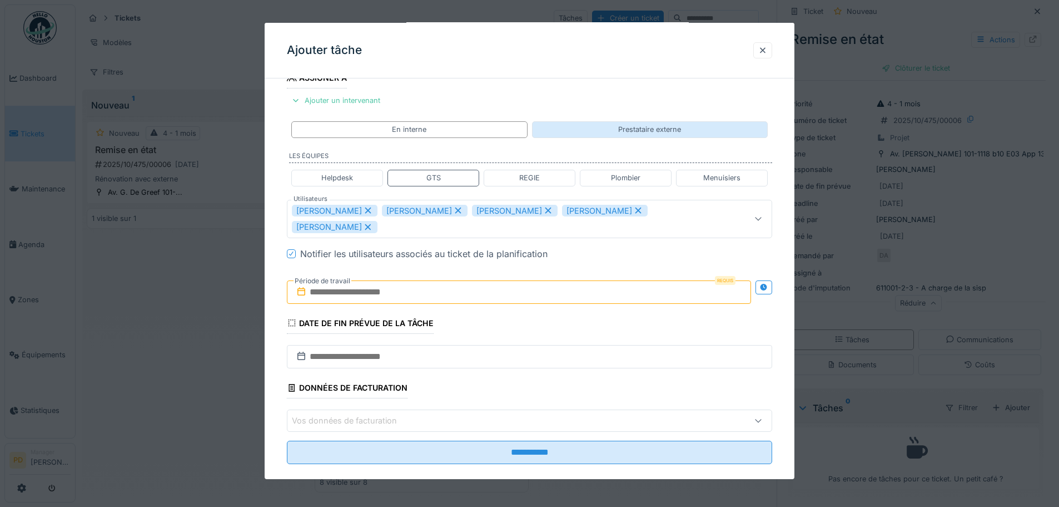
click at [632, 128] on div "Prestataire externe" at bounding box center [649, 129] width 63 height 11
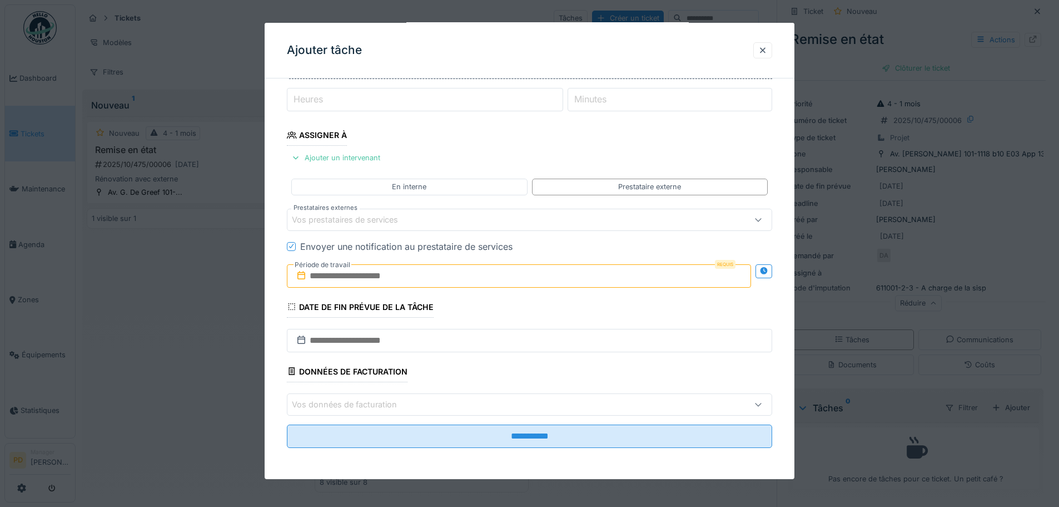
click at [493, 228] on div "Vos prestataires de services" at bounding box center [530, 220] width 486 height 22
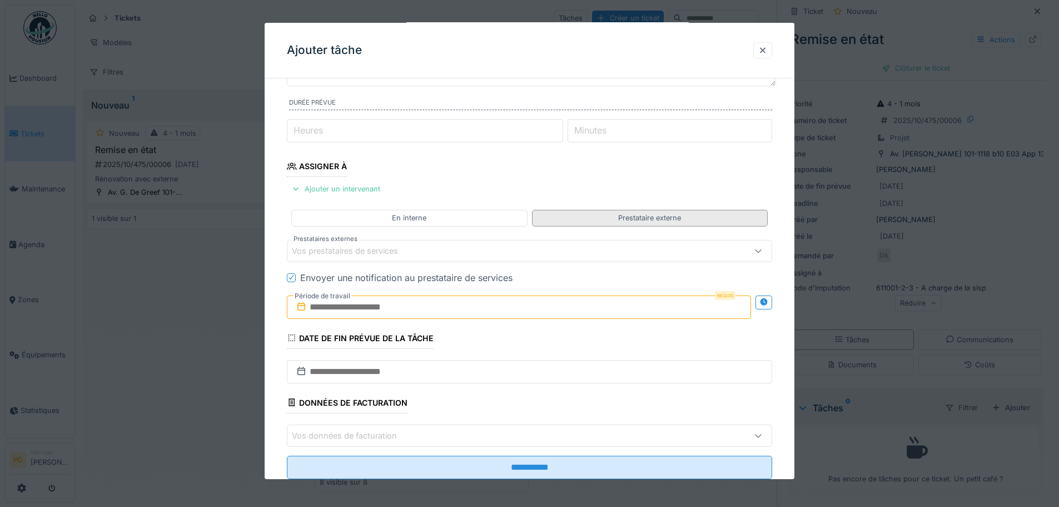
click at [599, 215] on div "Prestataire externe" at bounding box center [650, 218] width 236 height 16
click at [462, 249] on div "Vos prestataires de services" at bounding box center [501, 251] width 419 height 12
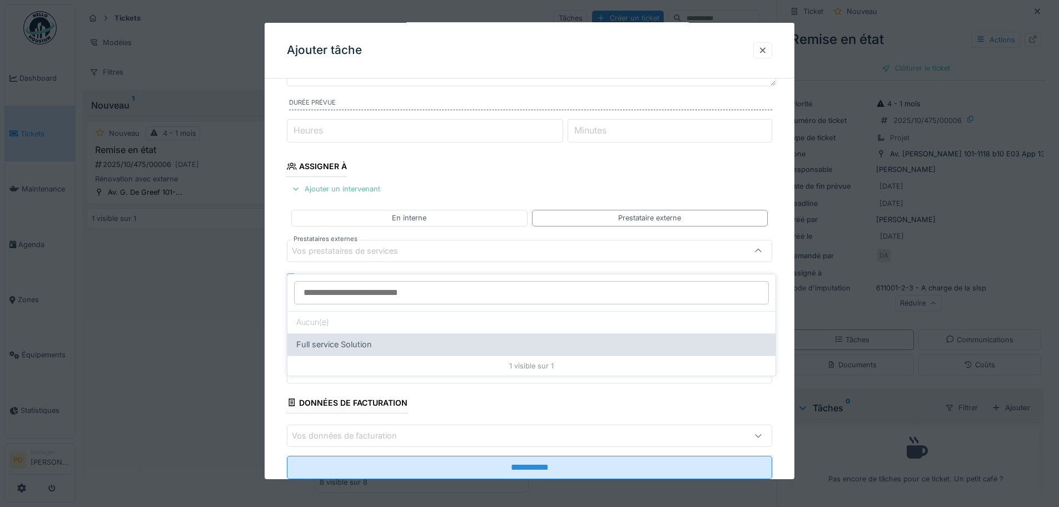
click at [333, 340] on span "Full service Solution" at bounding box center [334, 344] width 76 height 12
type input "*****"
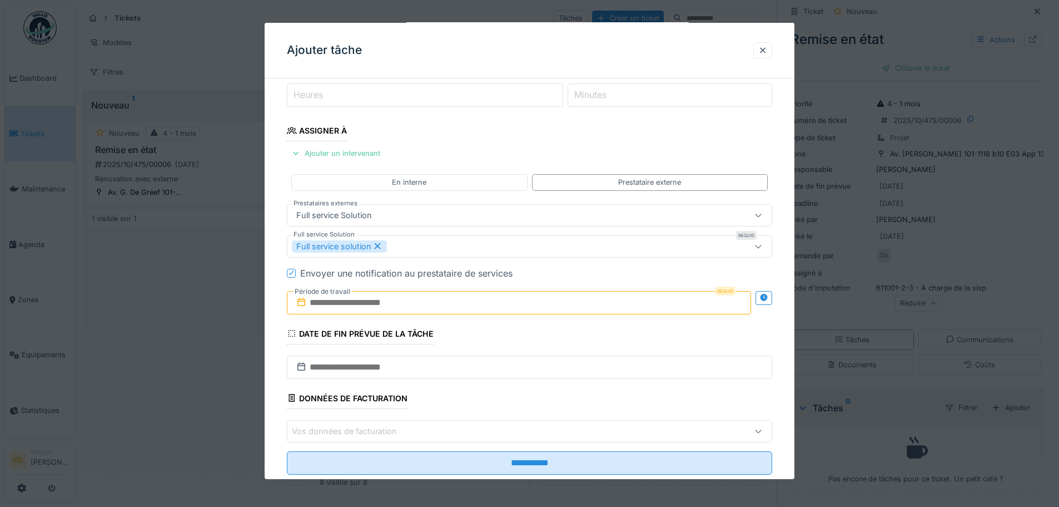
scroll to position [165, 0]
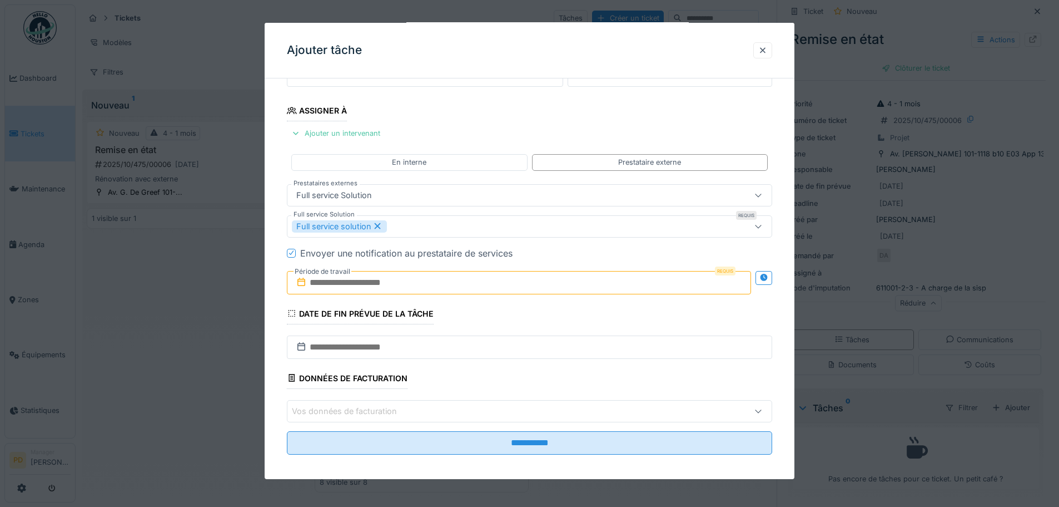
click at [412, 283] on input "text" at bounding box center [519, 282] width 464 height 23
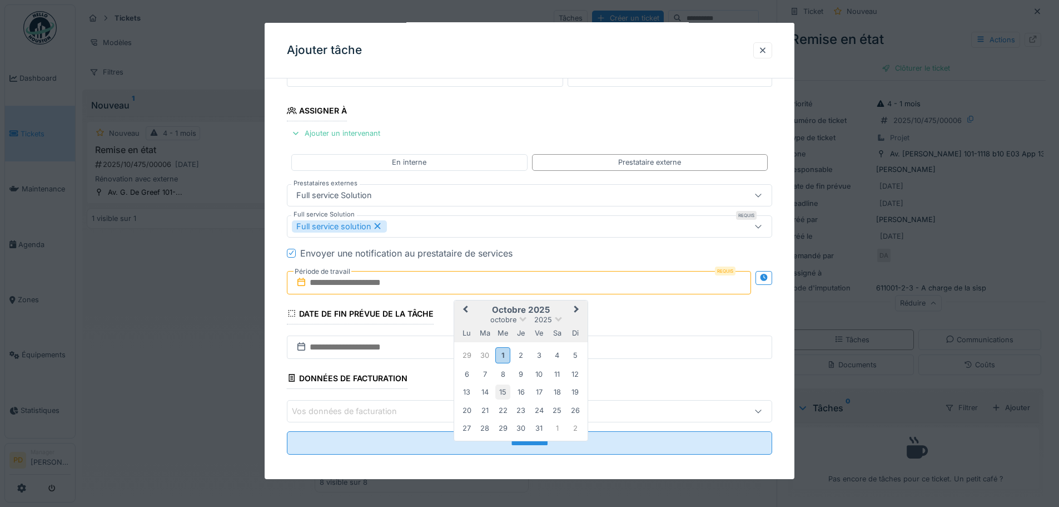
click at [511, 391] on div "15" at bounding box center [503, 391] width 15 height 15
click at [535, 392] on div "17" at bounding box center [539, 391] width 15 height 15
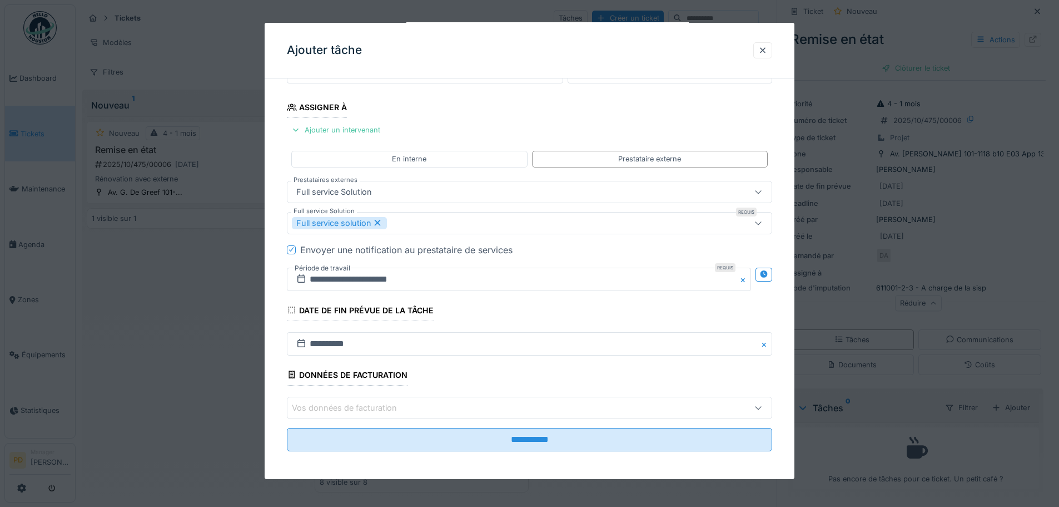
scroll to position [171, 0]
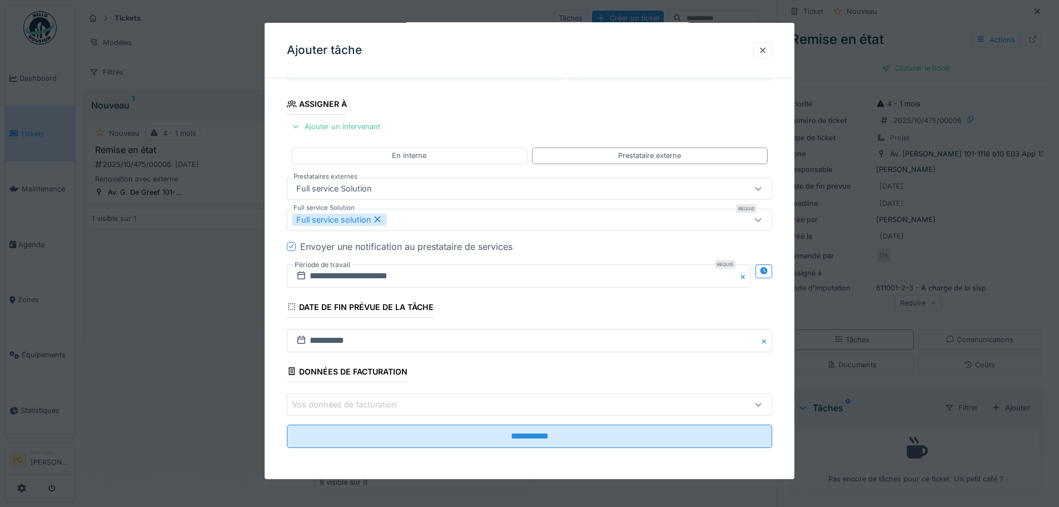
click at [533, 451] on fieldset "**********" at bounding box center [530, 186] width 486 height 541
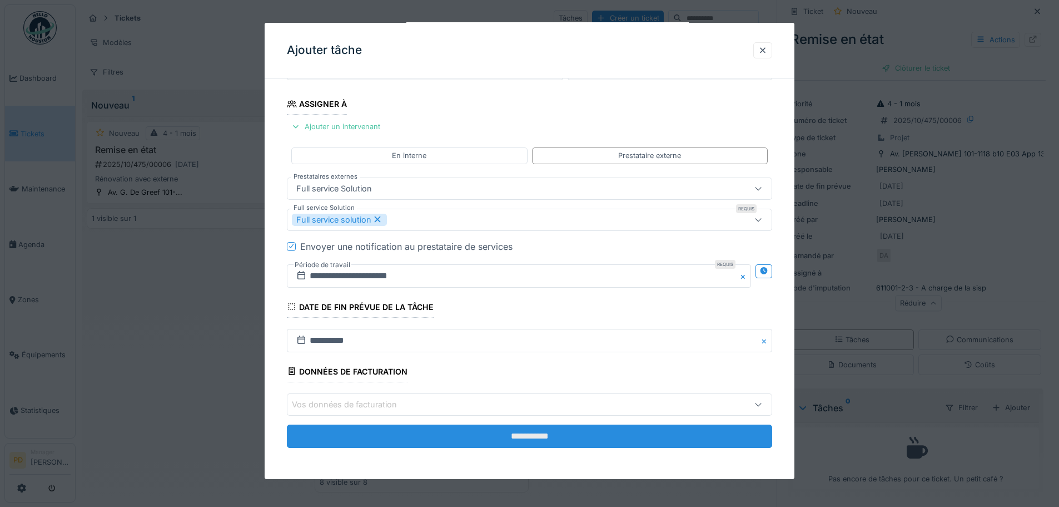
click at [533, 445] on input "**********" at bounding box center [530, 435] width 486 height 23
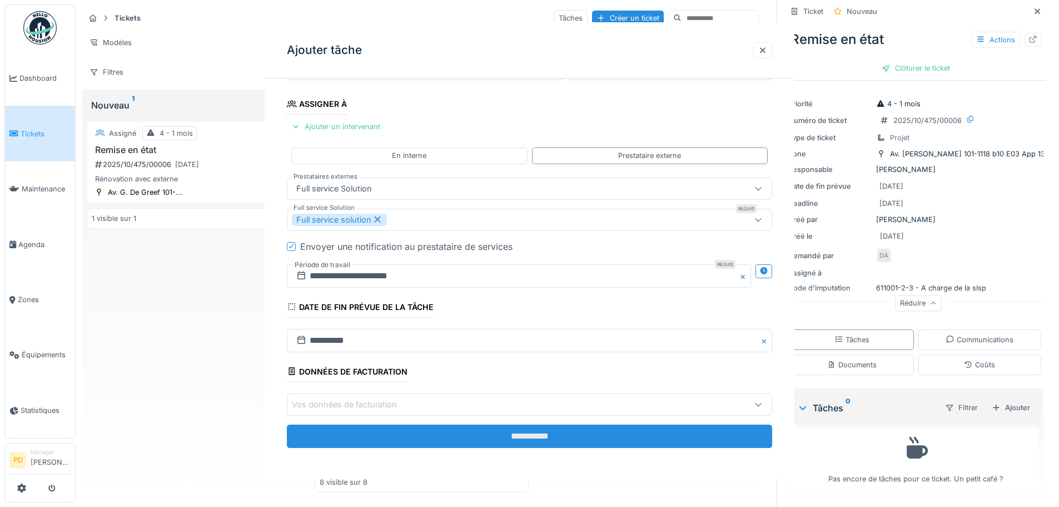
scroll to position [0, 0]
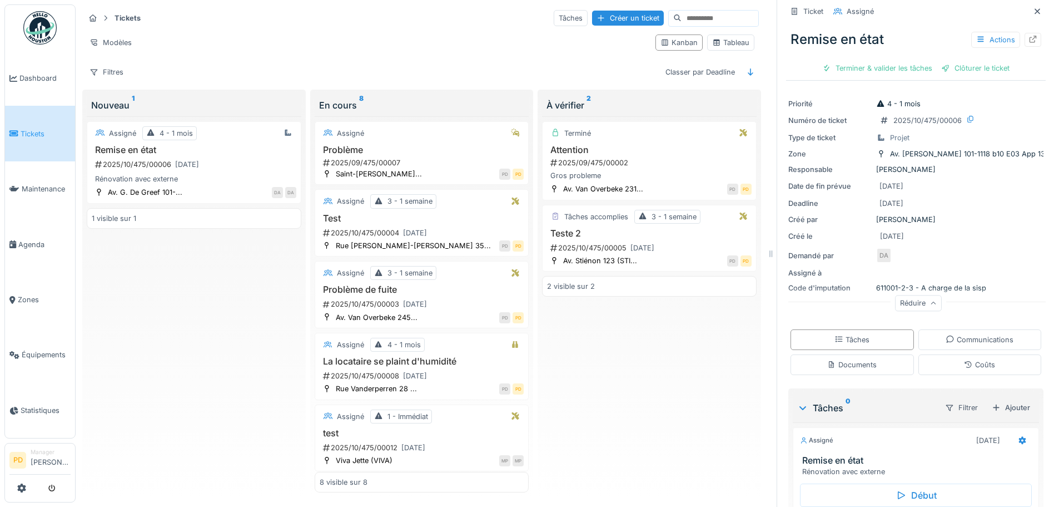
click at [33, 30] on img at bounding box center [39, 27] width 33 height 33
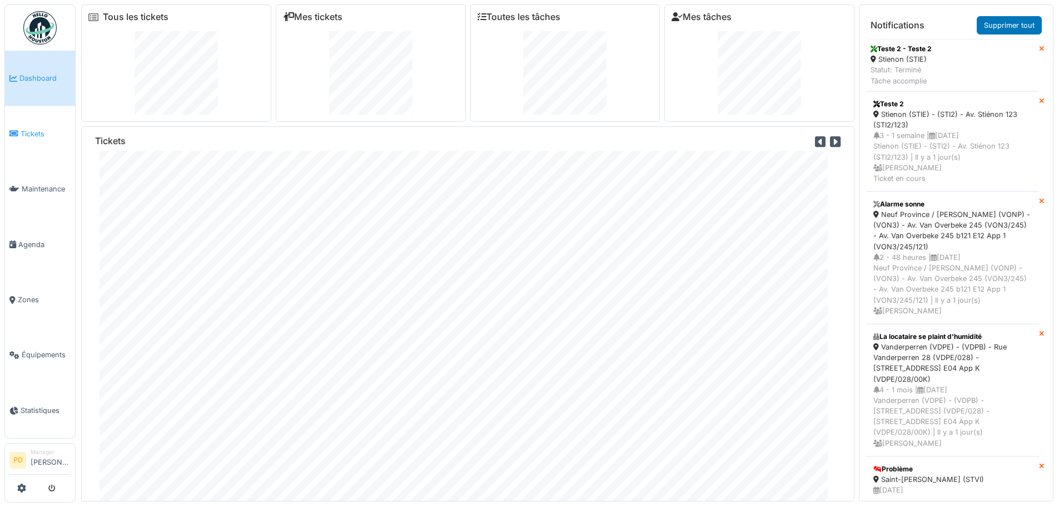
click at [21, 128] on span "Tickets" at bounding box center [46, 133] width 50 height 11
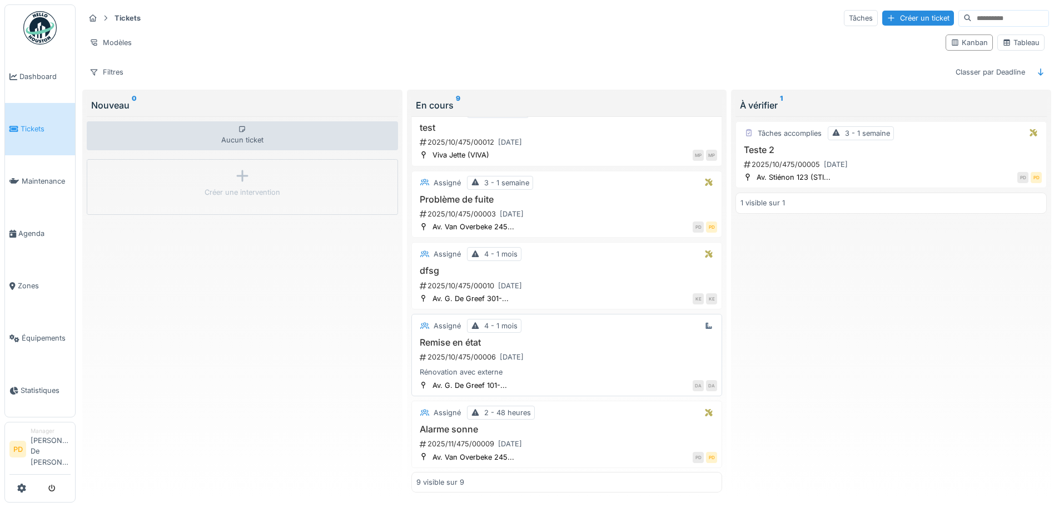
scroll to position [321, 0]
click at [1013, 42] on div "Tableau" at bounding box center [1021, 42] width 37 height 11
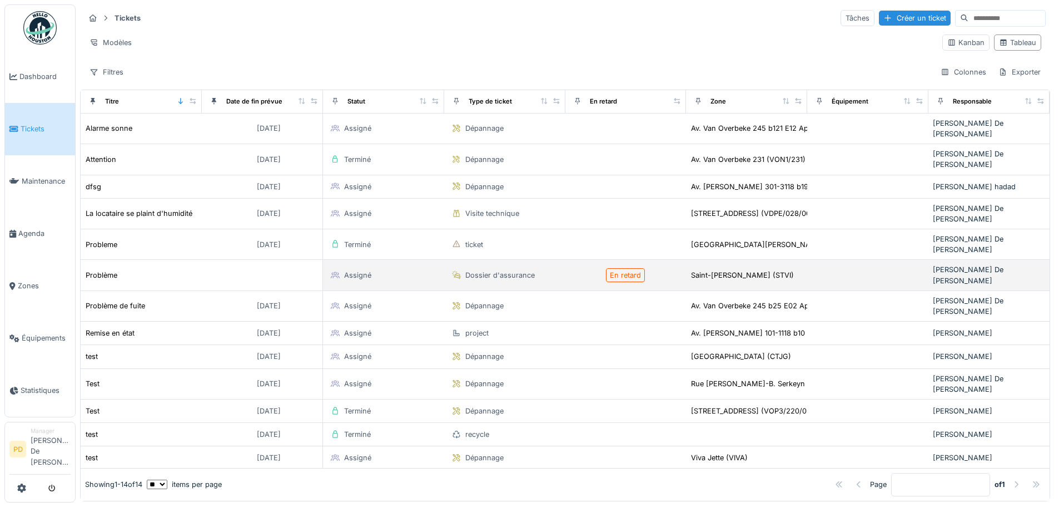
click at [259, 260] on td at bounding box center [262, 275] width 121 height 31
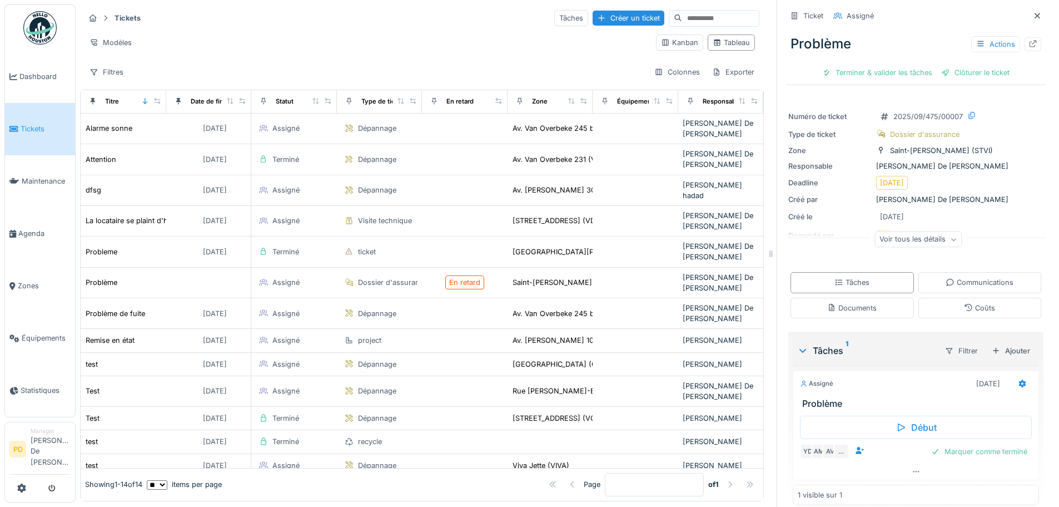
click at [895, 243] on div "Voir tous les détails" at bounding box center [918, 239] width 87 height 16
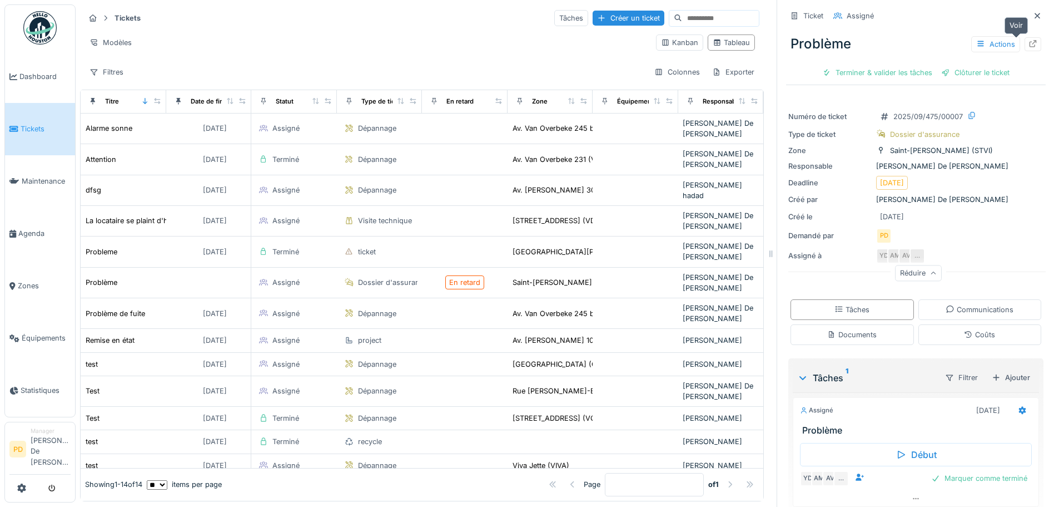
click at [1030, 44] on icon at bounding box center [1033, 43] width 7 height 7
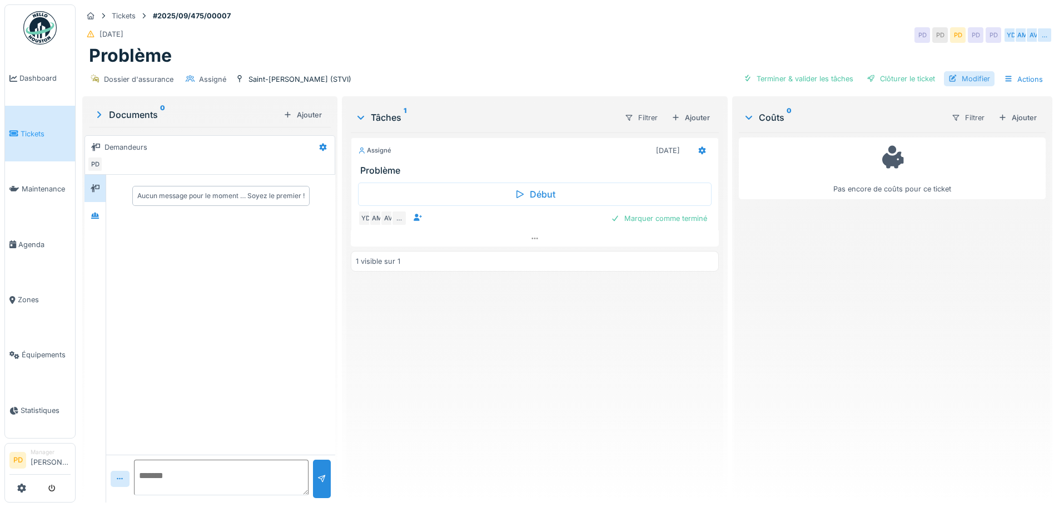
click at [955, 74] on div "Modifier" at bounding box center [969, 78] width 51 height 15
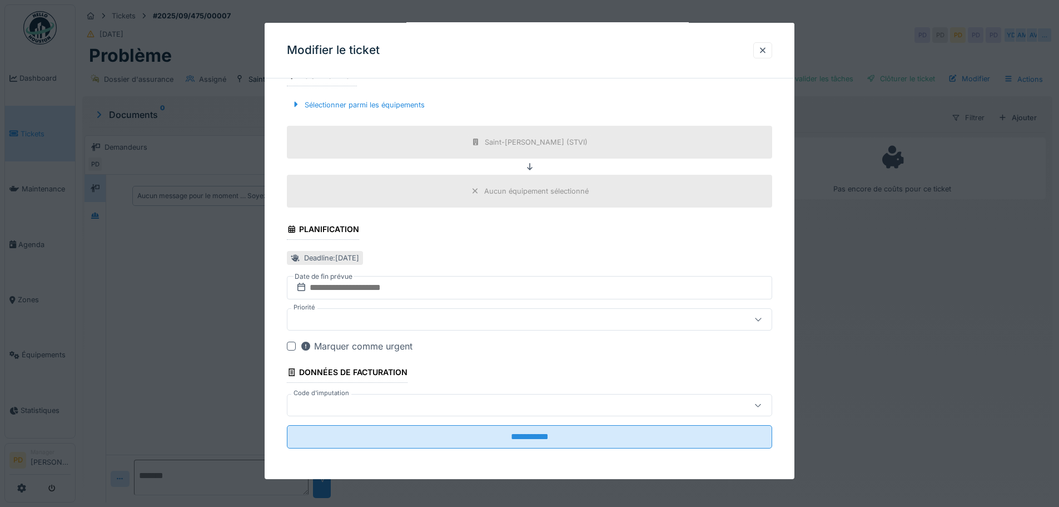
scroll to position [363, 0]
click at [355, 290] on input "text" at bounding box center [530, 286] width 486 height 23
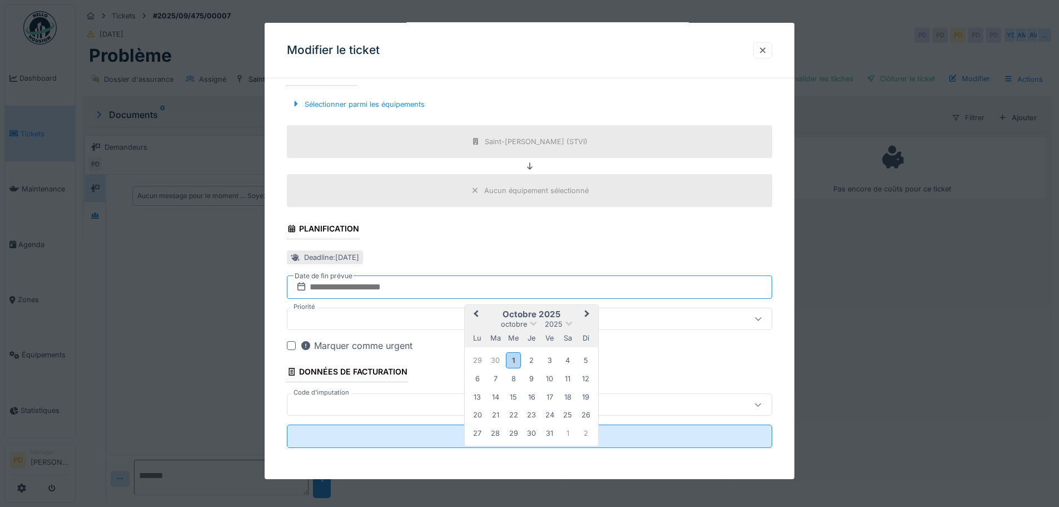
type input "**********"
click at [468, 251] on div "Deadline : mercredi 17 sept. 2025" at bounding box center [530, 257] width 486 height 18
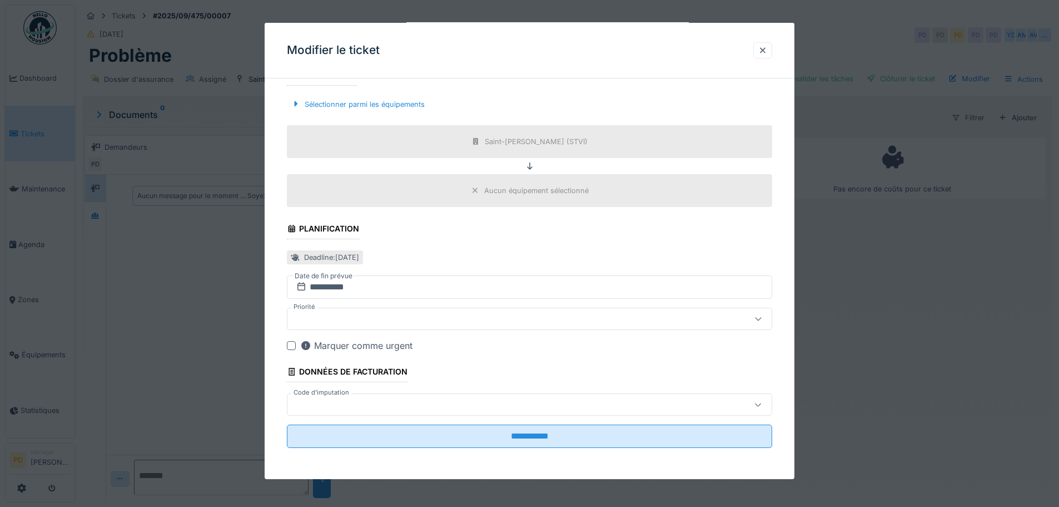
scroll to position [8, 0]
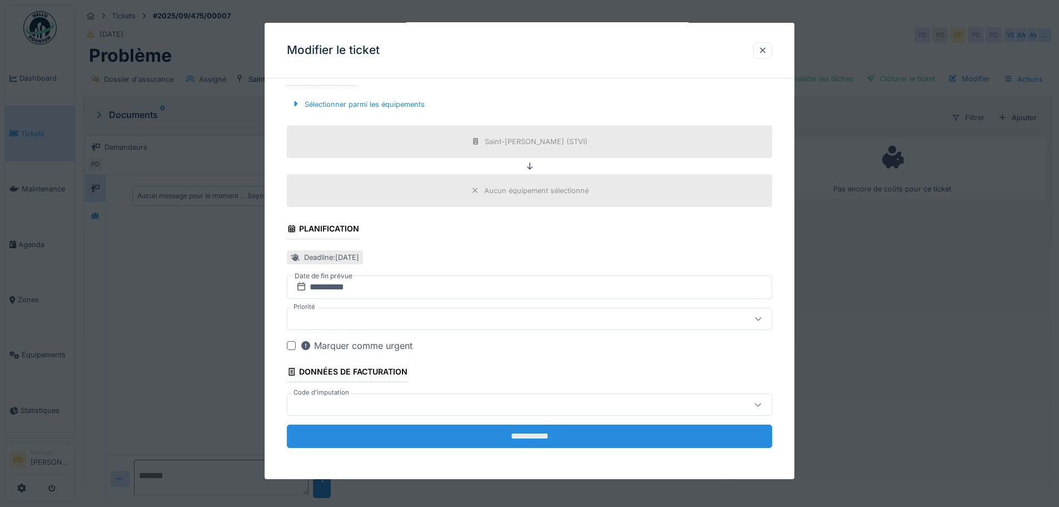
click at [519, 439] on input "**********" at bounding box center [530, 435] width 486 height 23
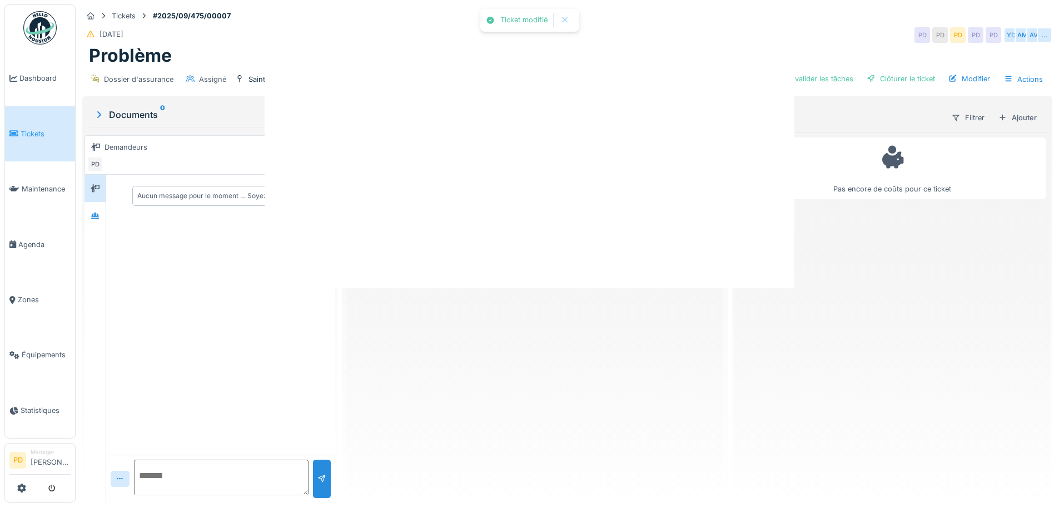
scroll to position [0, 0]
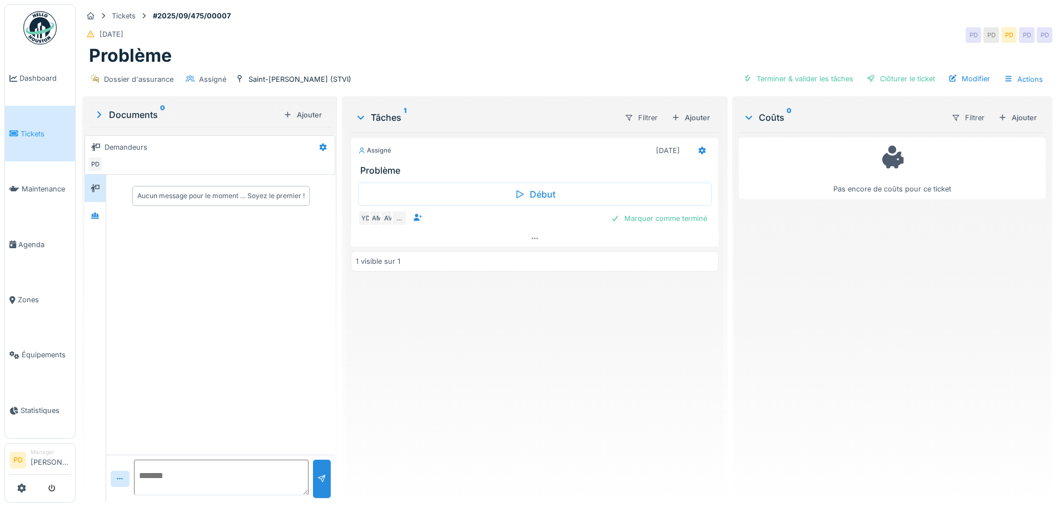
click at [61, 31] on ul "Dashboard Tickets Maintenance Agenda Zones Équipements Statistiques" at bounding box center [39, 221] width 71 height 434
click at [46, 31] on img at bounding box center [39, 27] width 33 height 33
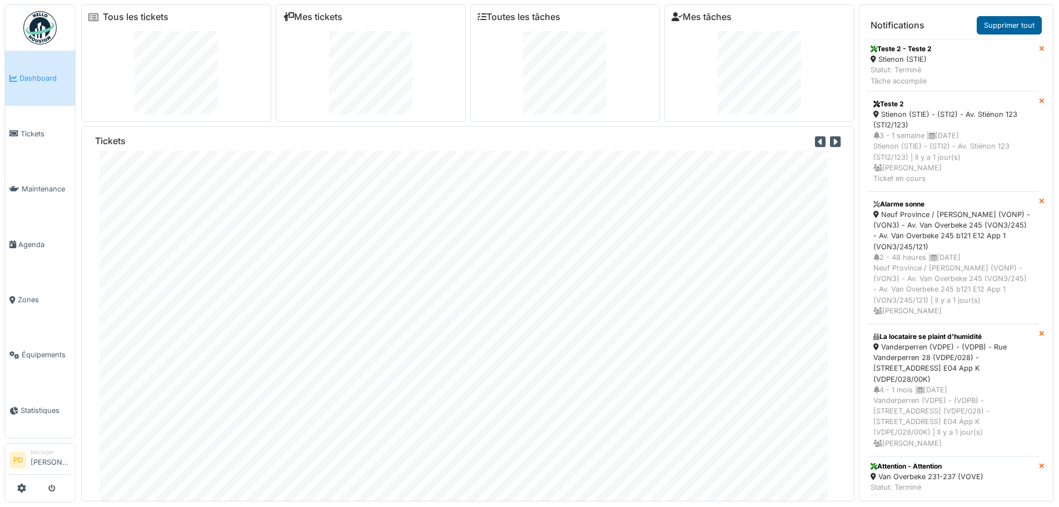
click at [986, 24] on link "Supprimer tout" at bounding box center [1009, 25] width 65 height 18
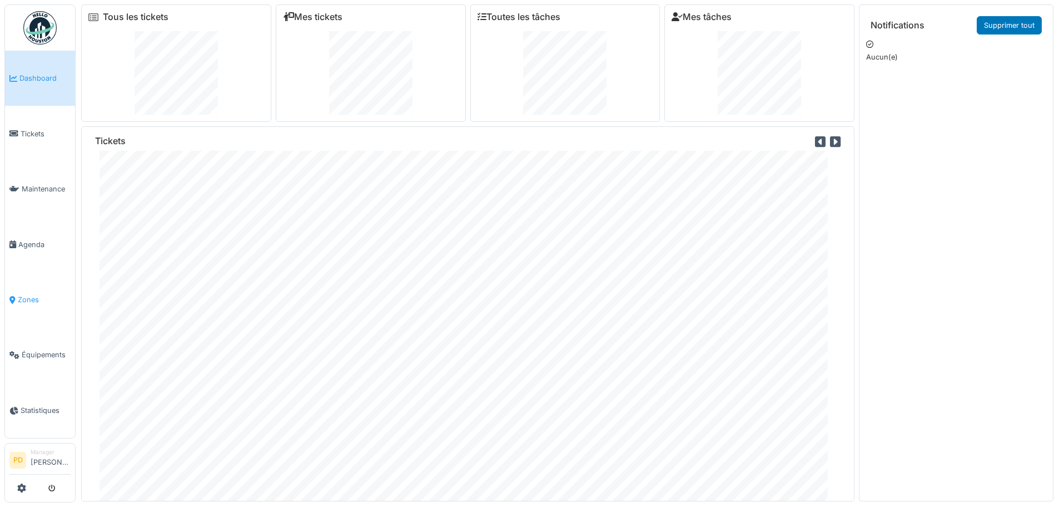
click at [20, 294] on span "Zones" at bounding box center [44, 299] width 53 height 11
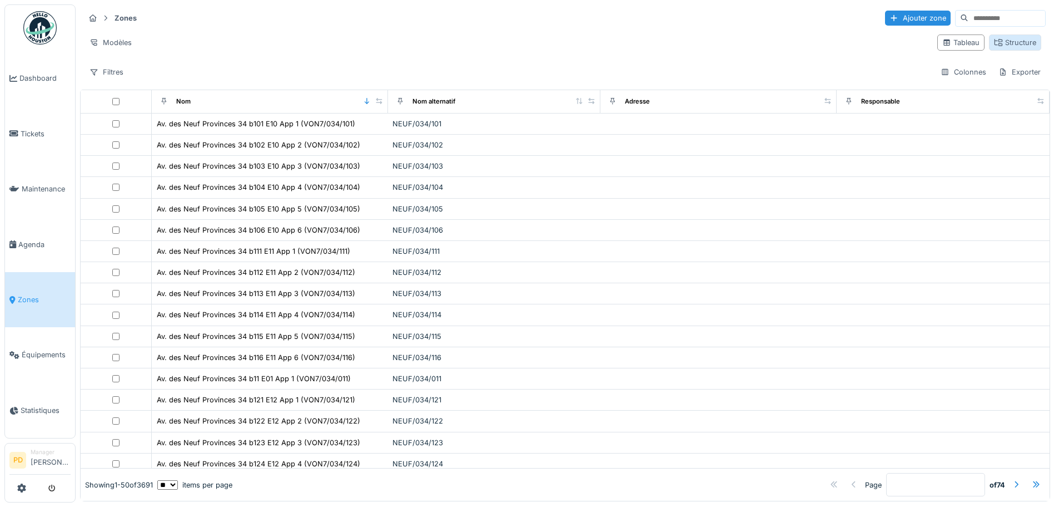
click at [994, 47] on div "Structure" at bounding box center [1015, 42] width 42 height 11
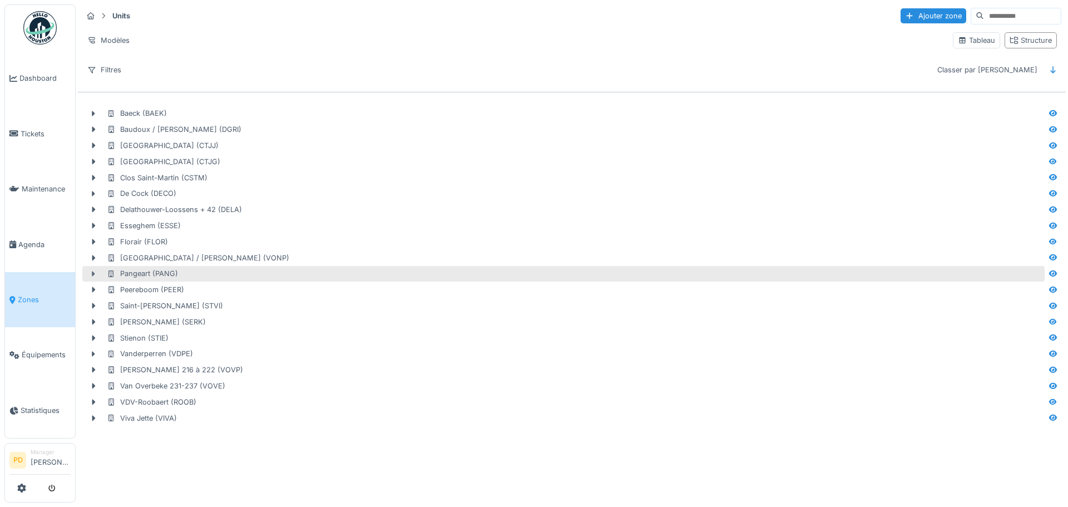
click at [93, 275] on icon at bounding box center [93, 274] width 3 height 6
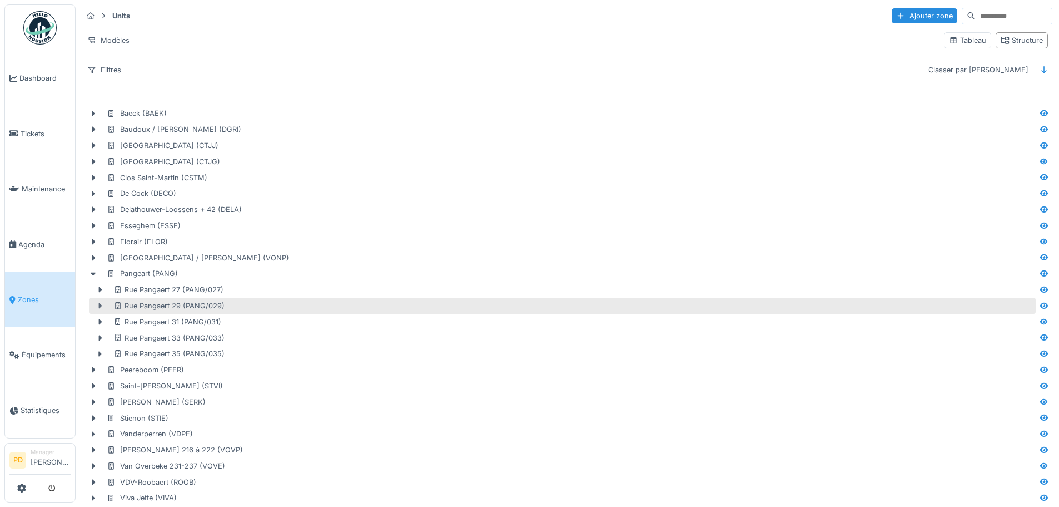
click at [100, 306] on icon at bounding box center [100, 306] width 3 height 6
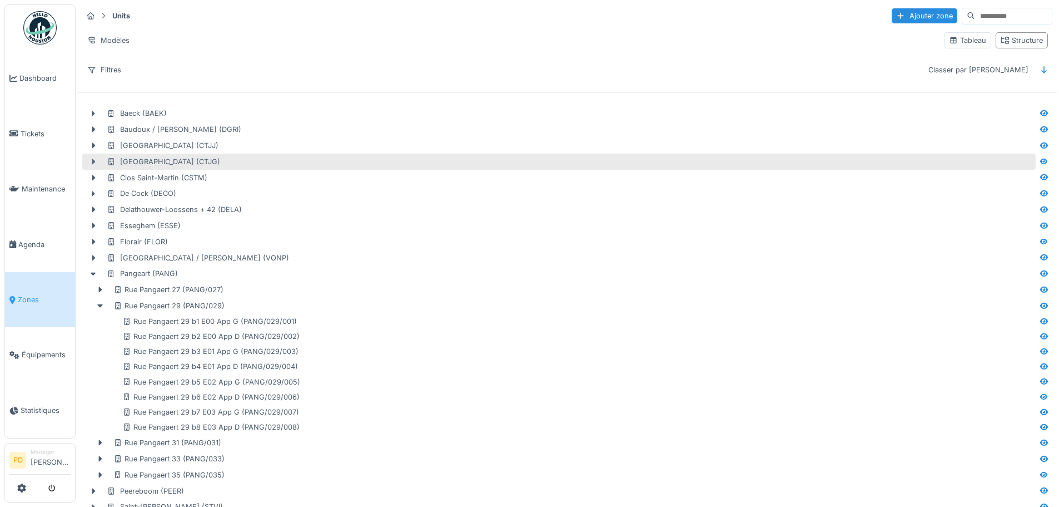
click at [93, 161] on icon at bounding box center [93, 162] width 3 height 6
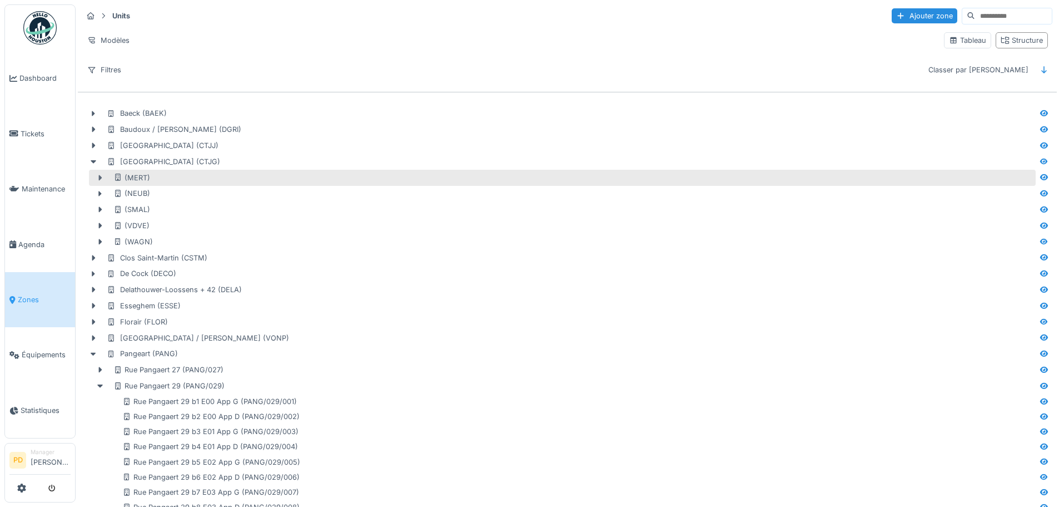
click at [100, 176] on icon at bounding box center [100, 178] width 3 height 6
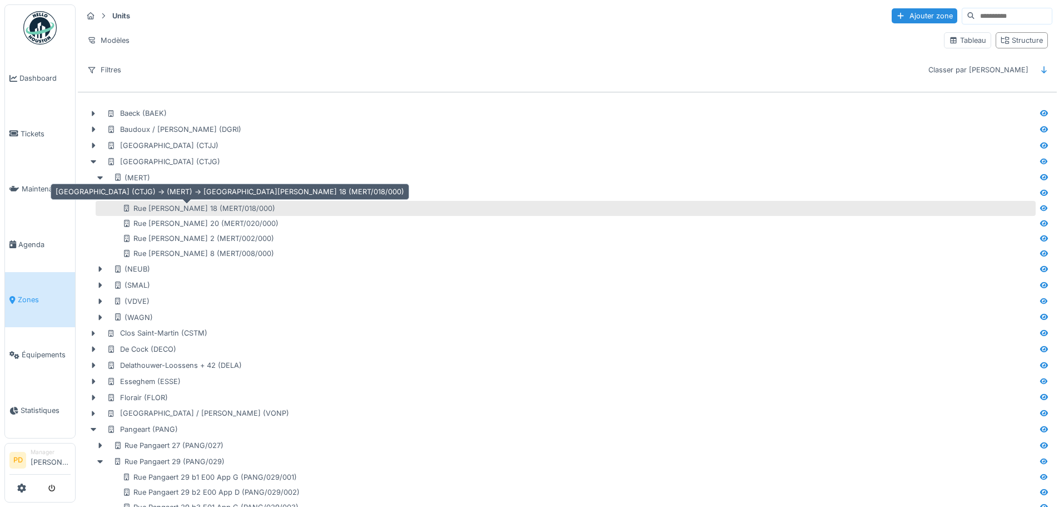
click at [174, 207] on div "Rue [PERSON_NAME] 18 (MERT/018/000)" at bounding box center [198, 208] width 153 height 11
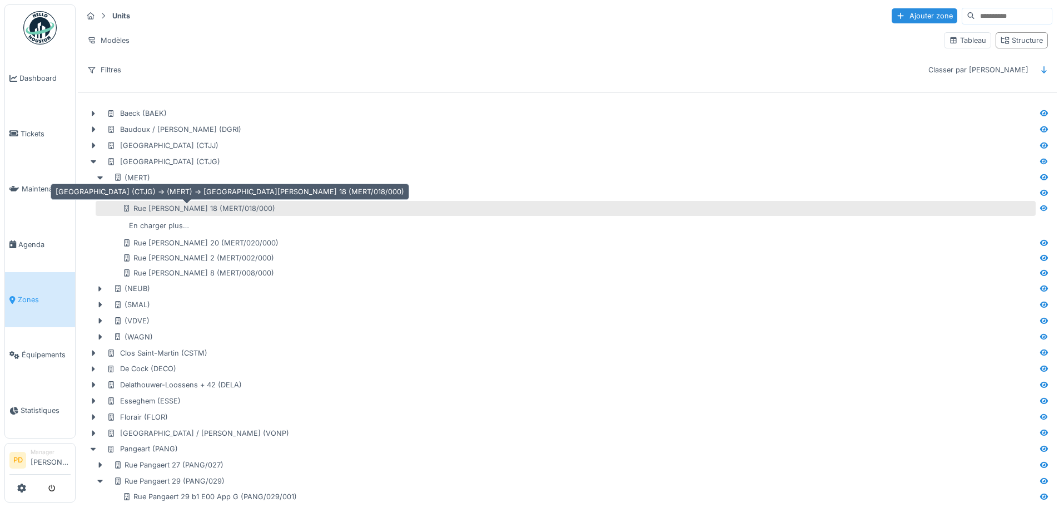
click at [182, 208] on div "Rue [PERSON_NAME] 18 (MERT/018/000)" at bounding box center [198, 208] width 153 height 11
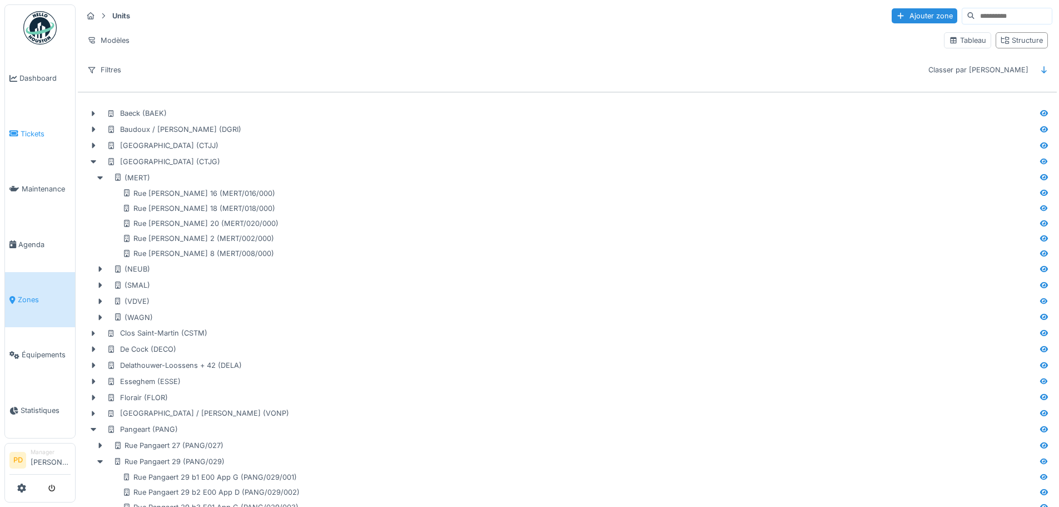
click at [31, 134] on span "Tickets" at bounding box center [46, 133] width 50 height 11
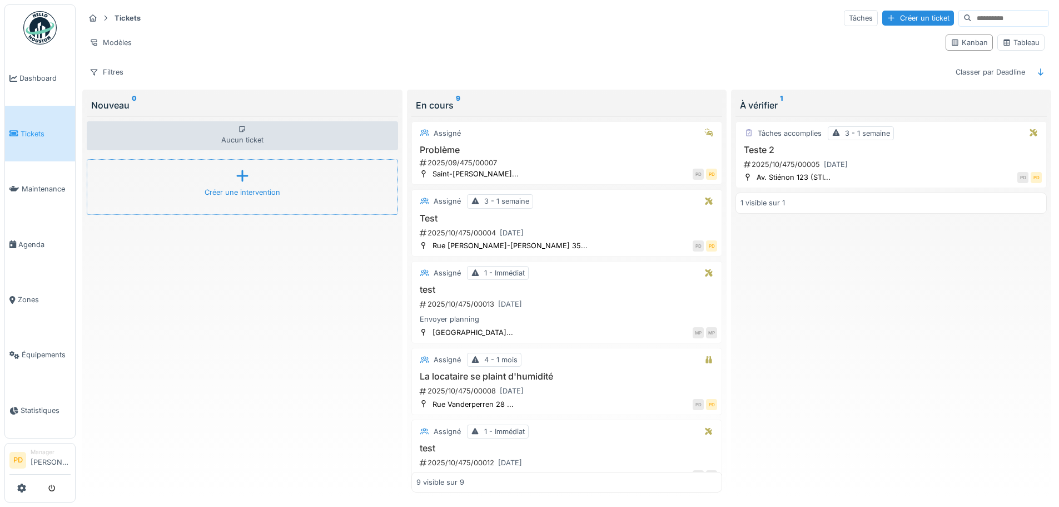
click at [240, 179] on icon at bounding box center [242, 175] width 17 height 13
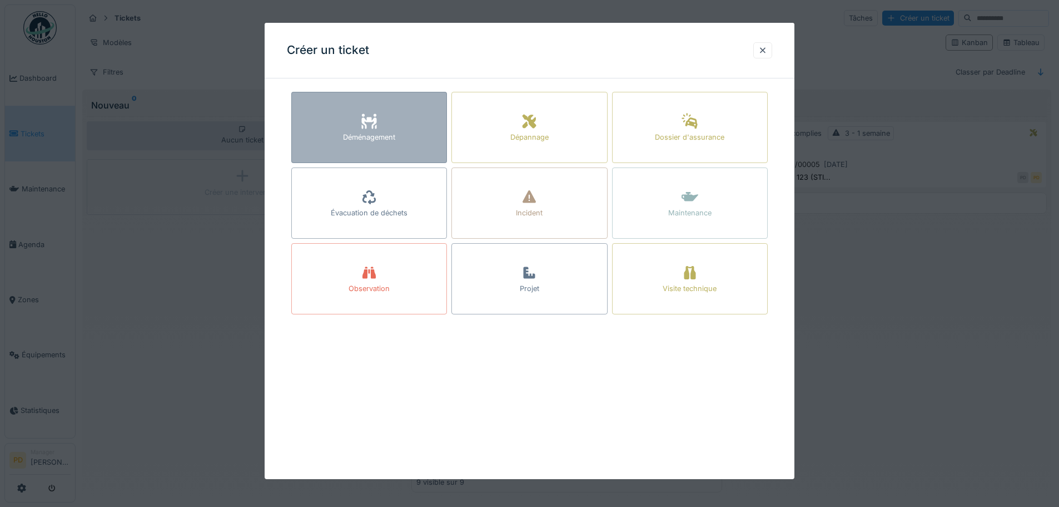
click at [372, 125] on icon at bounding box center [369, 121] width 17 height 13
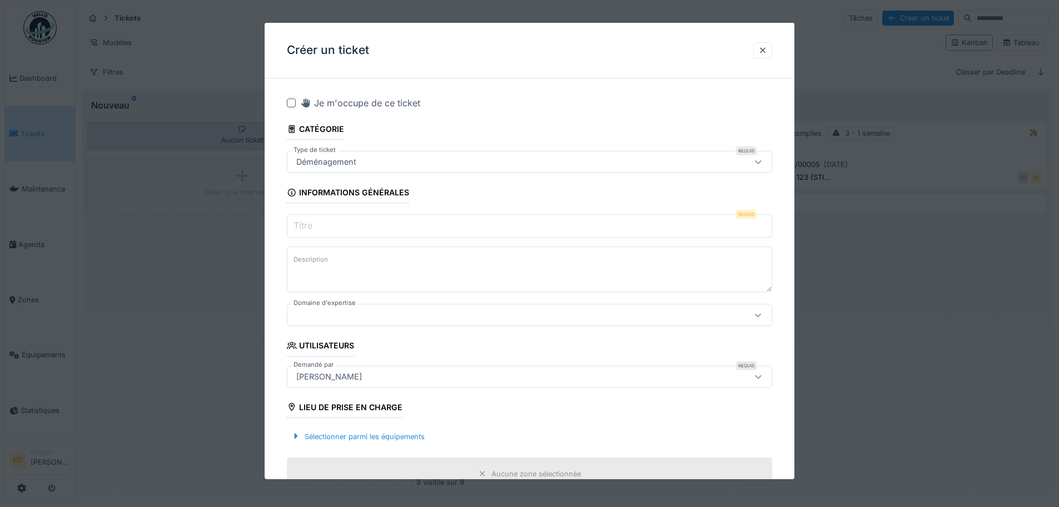
click at [315, 225] on input "Titre" at bounding box center [530, 225] width 486 height 23
click at [321, 320] on div at bounding box center [501, 315] width 419 height 12
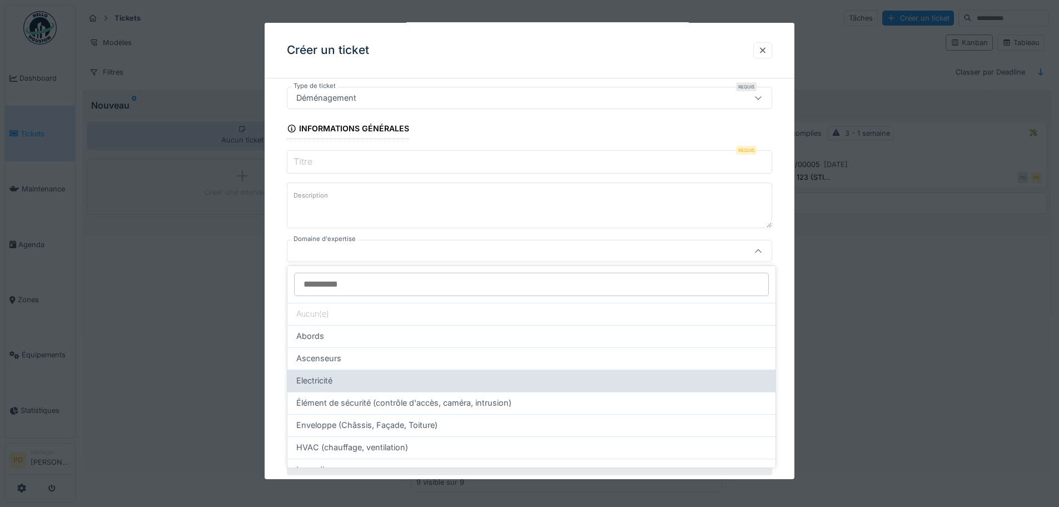
scroll to position [189, 0]
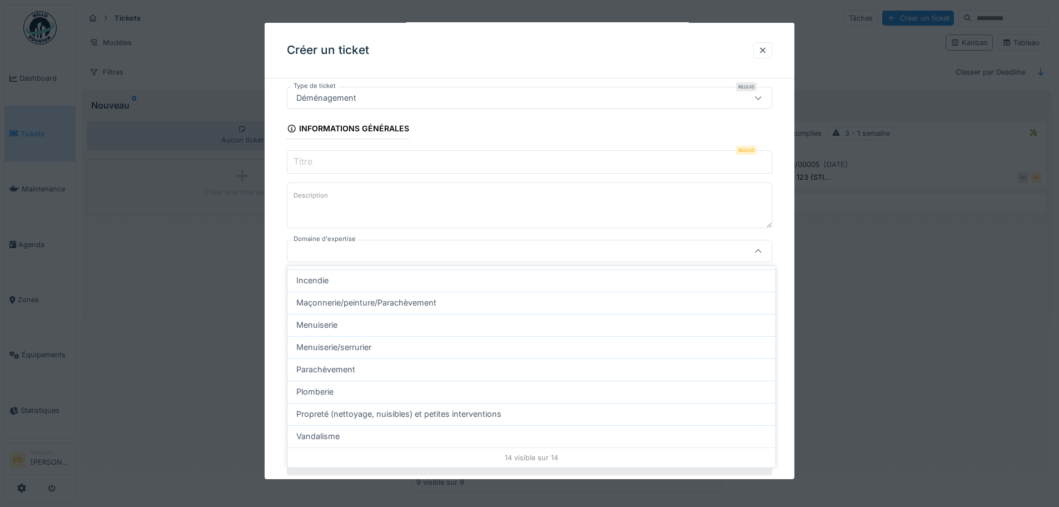
click at [342, 206] on textarea "Description" at bounding box center [530, 205] width 486 height 46
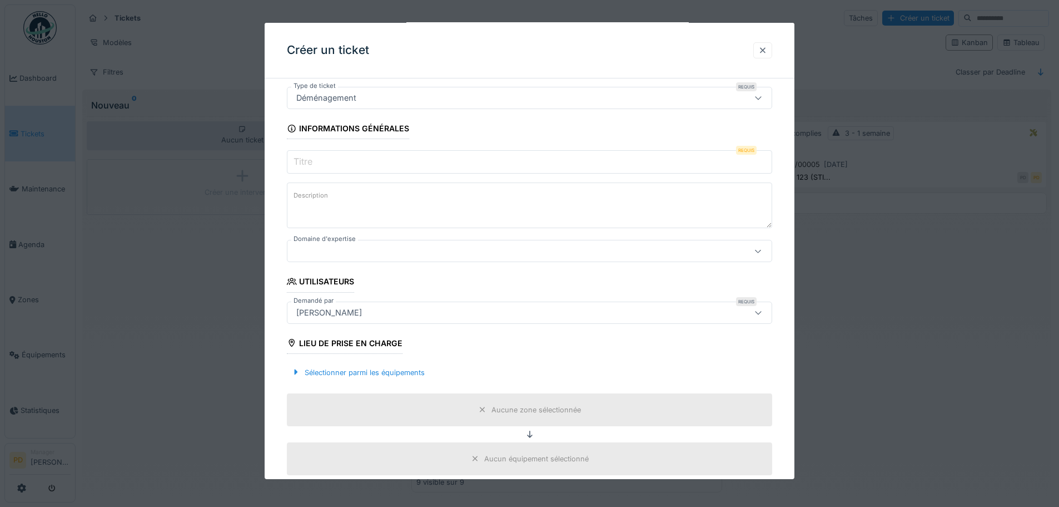
click at [764, 48] on div at bounding box center [763, 50] width 9 height 11
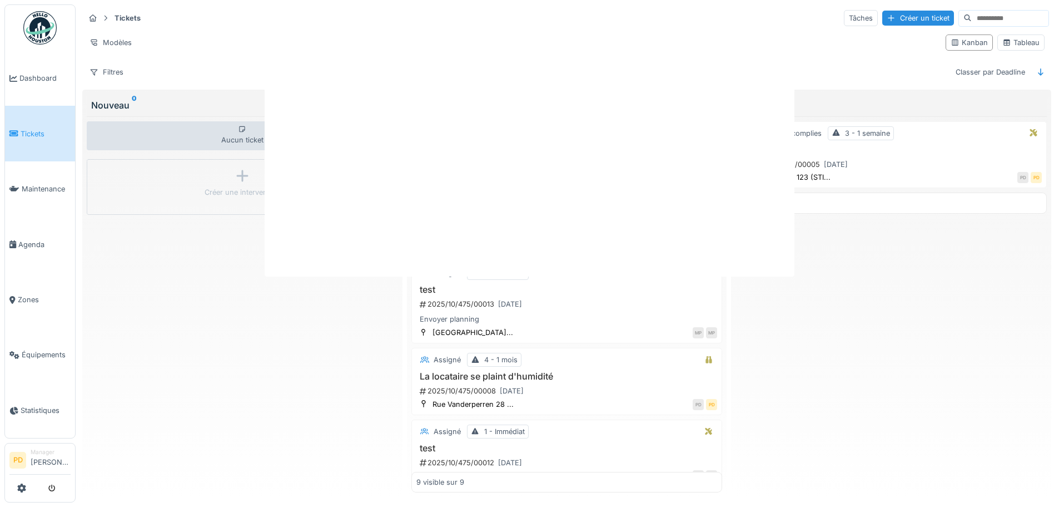
scroll to position [0, 0]
